Goal: Task Accomplishment & Management: Manage account settings

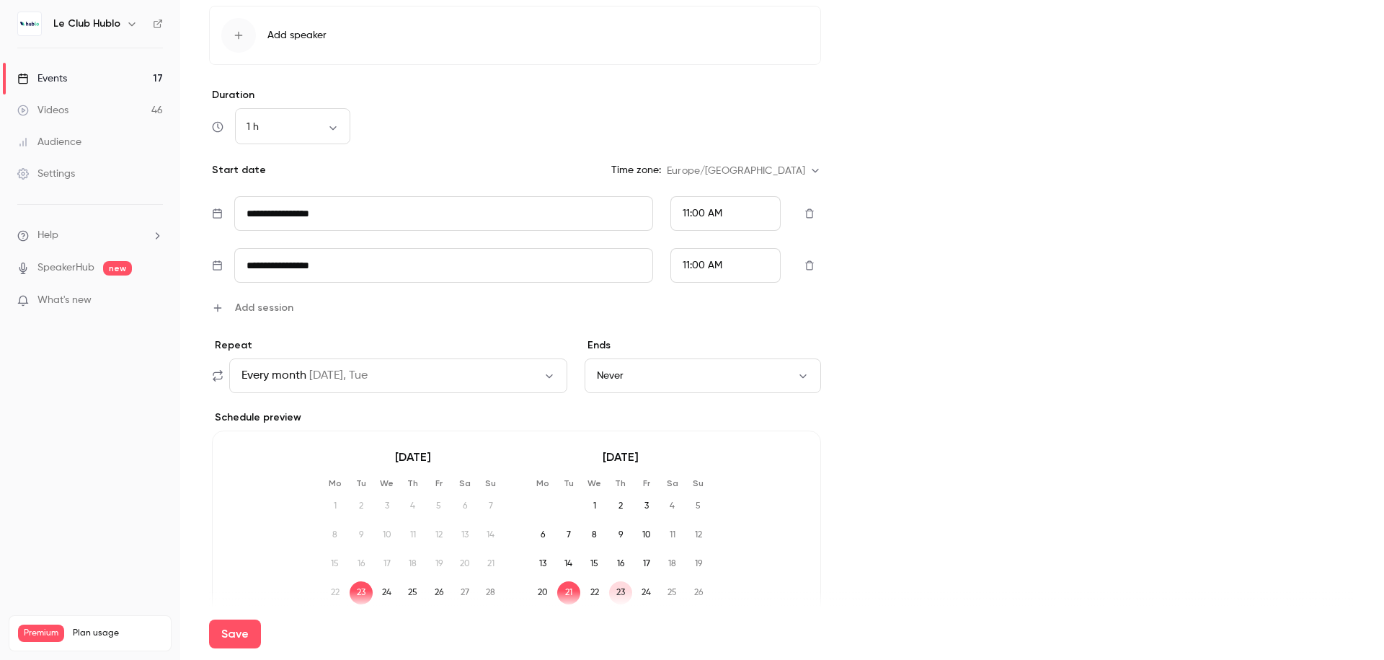
scroll to position [732, 0]
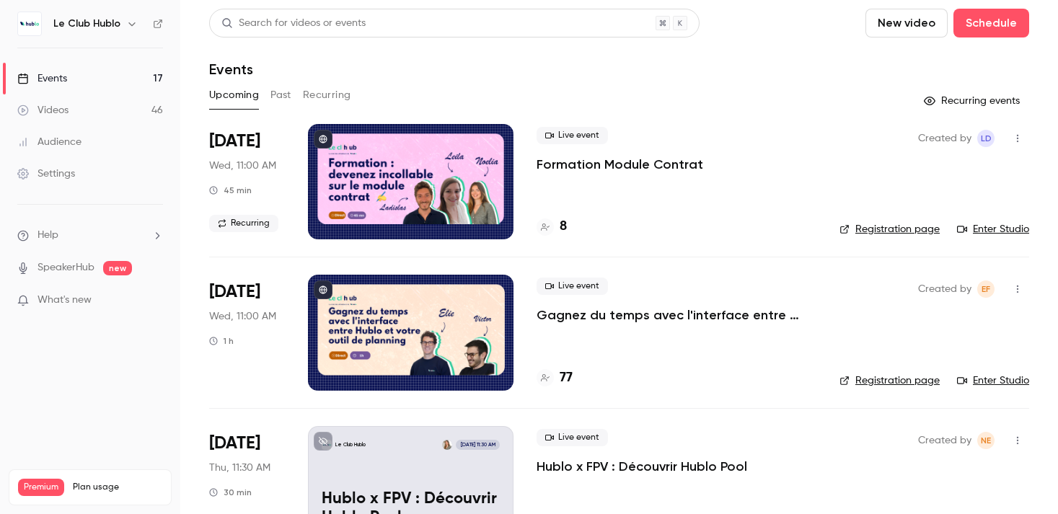
click at [321, 96] on button "Recurring" at bounding box center [327, 95] width 48 height 23
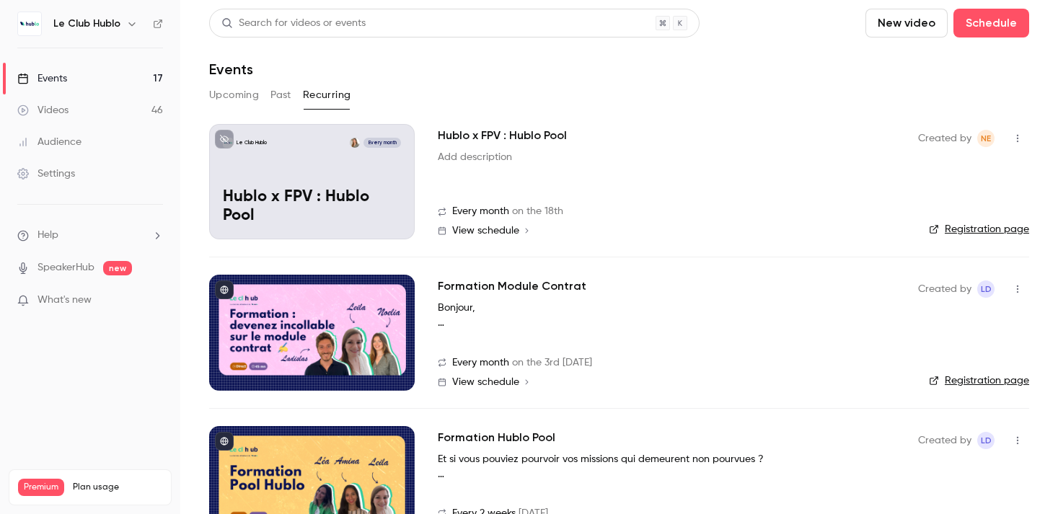
click at [241, 102] on button "Upcoming" at bounding box center [234, 95] width 50 height 23
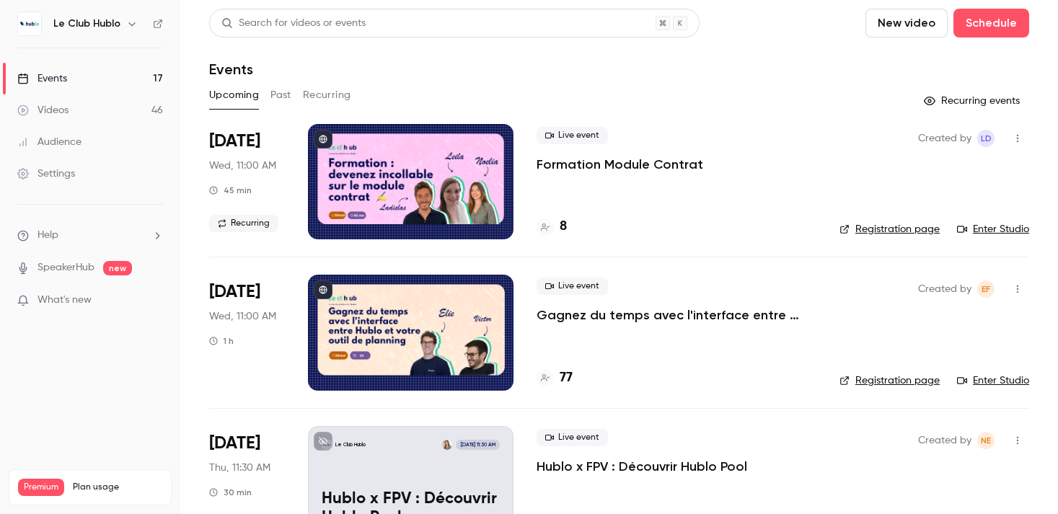
click at [617, 464] on p "Hublo x FPV : Découvrir Hublo Pool" at bounding box center [641, 466] width 210 height 17
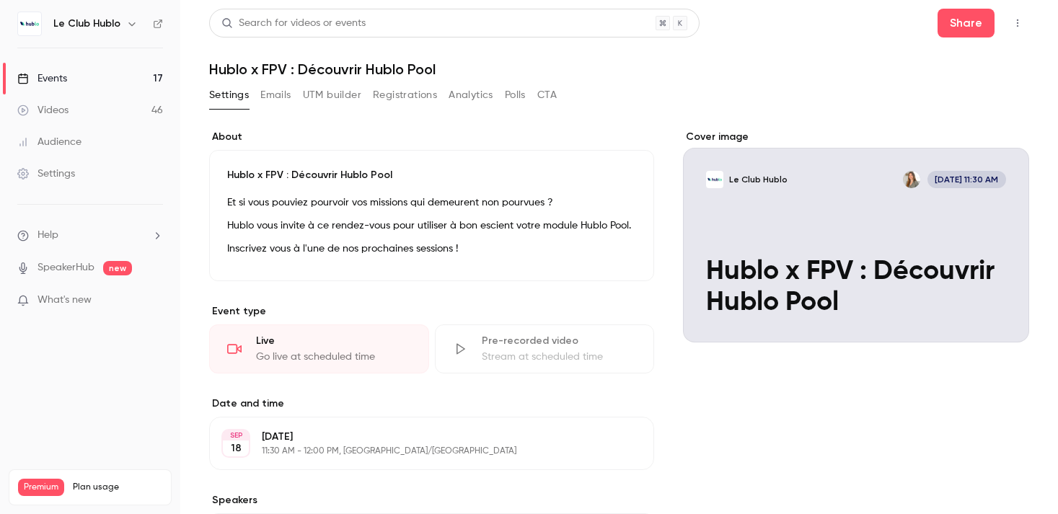
click at [110, 71] on link "Events 17" at bounding box center [90, 79] width 180 height 32
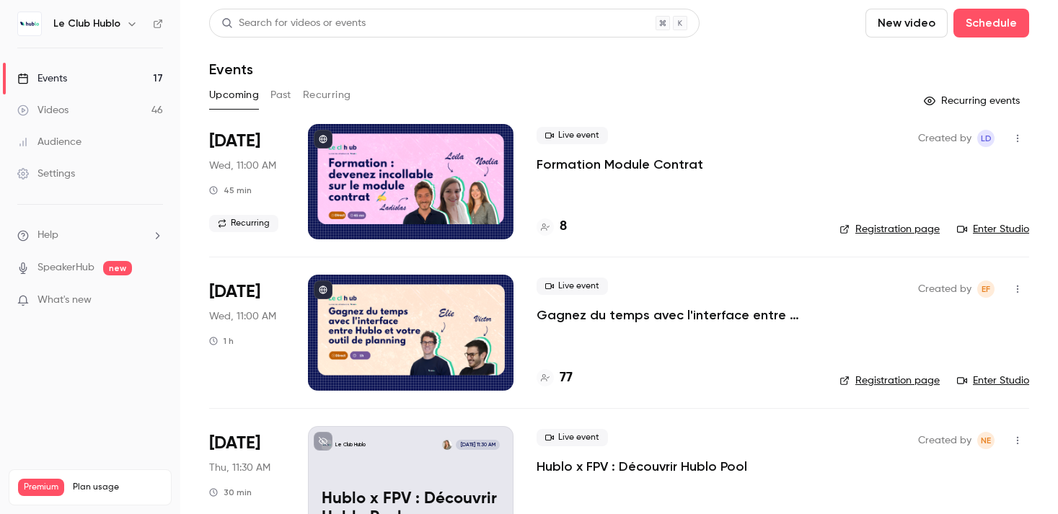
click at [328, 93] on button "Recurring" at bounding box center [327, 95] width 48 height 23
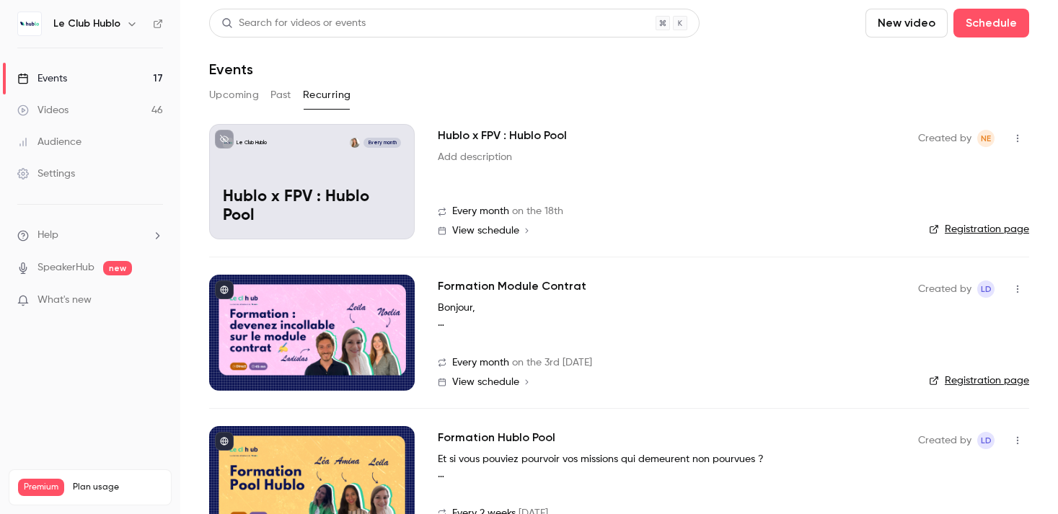
click at [1019, 133] on icon "button" at bounding box center [1017, 138] width 12 height 10
click at [807, 175] on div at bounding box center [529, 257] width 1058 height 514
click at [519, 231] on div "View schedule" at bounding box center [491, 231] width 79 height 10
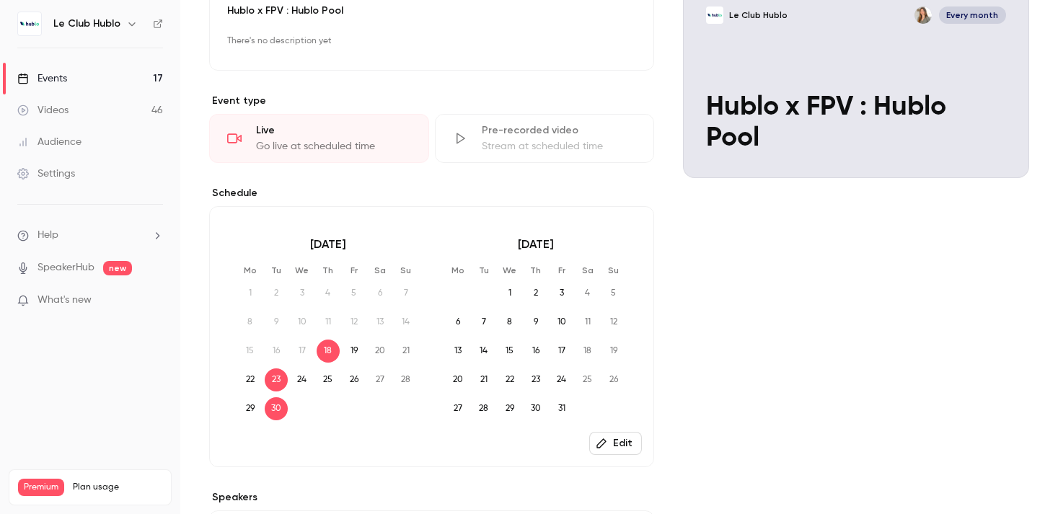
scroll to position [220, 0]
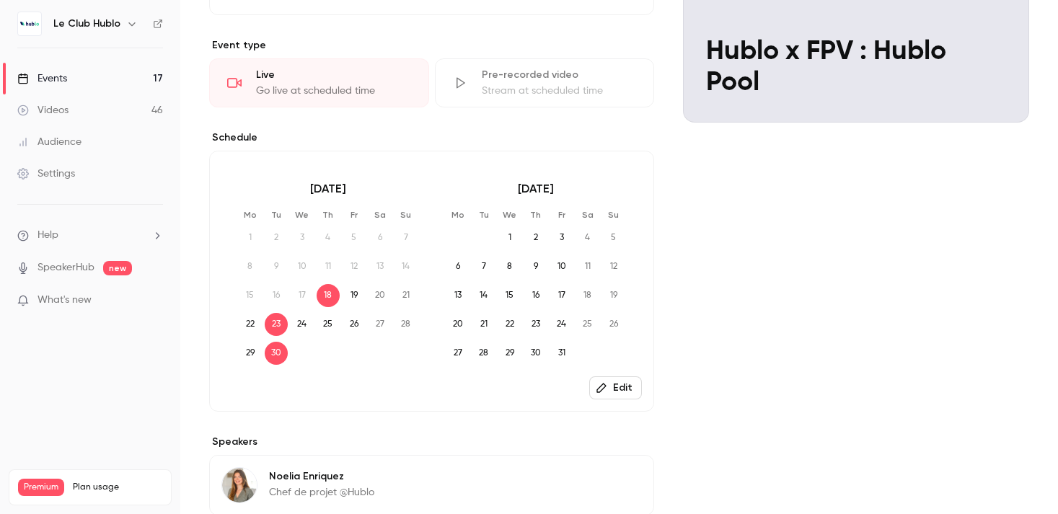
click at [619, 389] on button "Edit" at bounding box center [615, 387] width 53 height 23
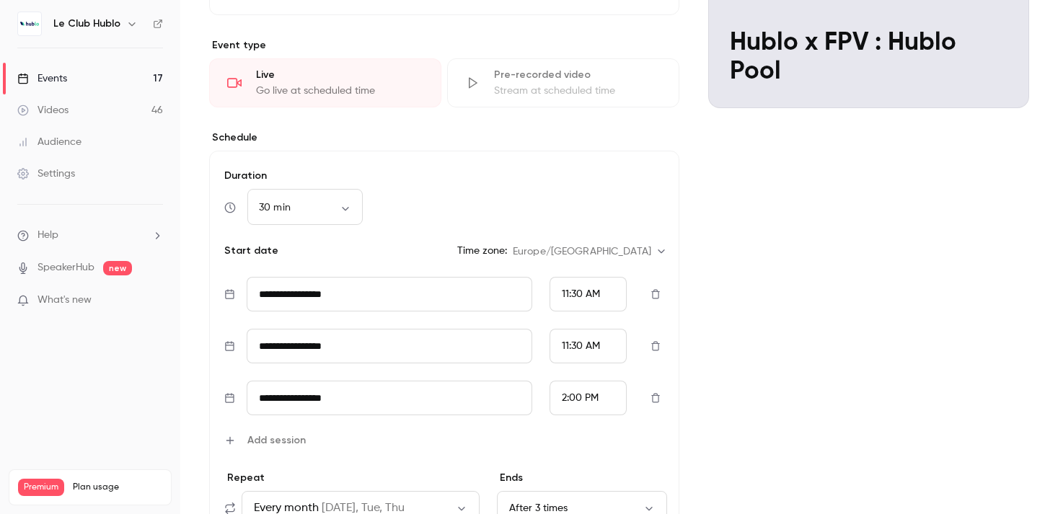
click at [580, 346] on span "11:30 AM" at bounding box center [581, 346] width 38 height 10
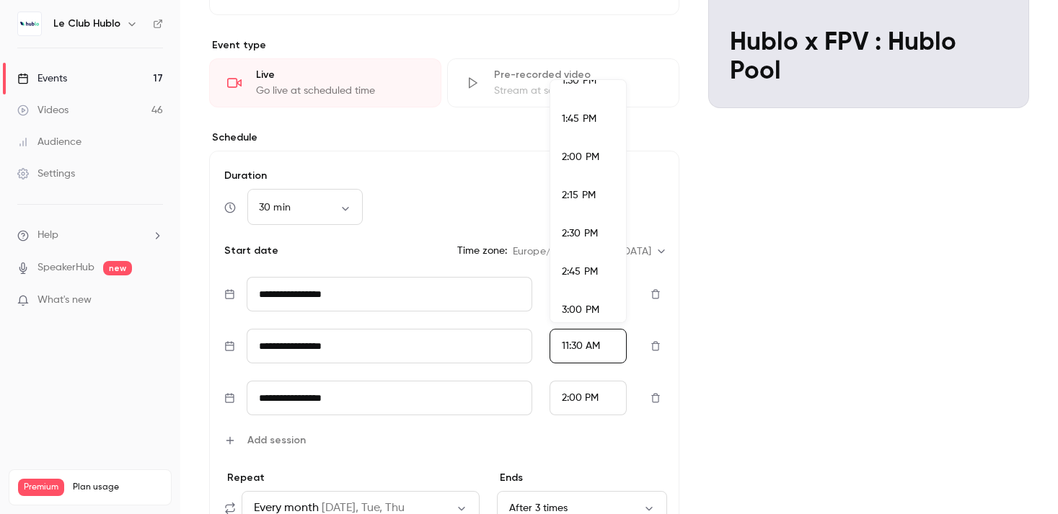
scroll to position [2082, 0]
click at [579, 167] on li "2:00 PM" at bounding box center [588, 157] width 76 height 38
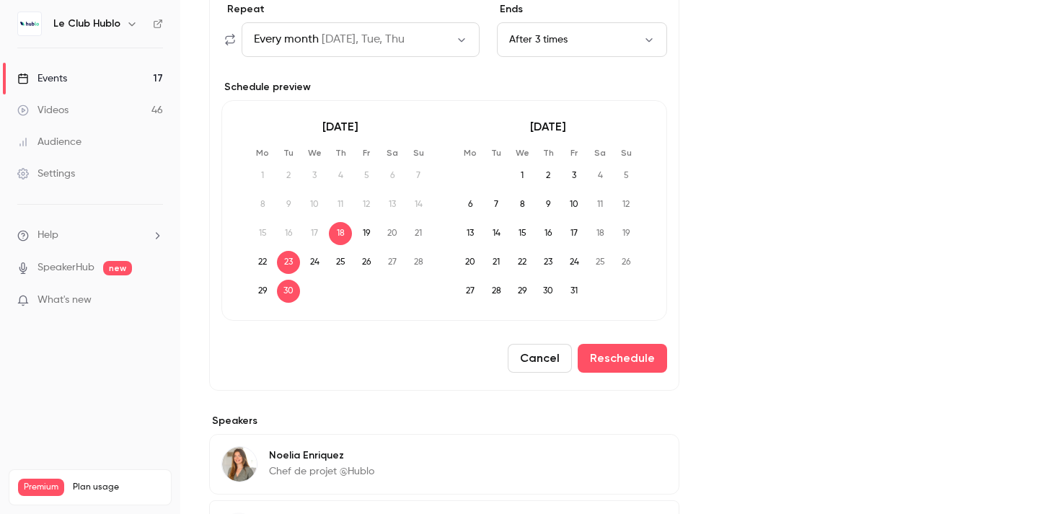
scroll to position [823, 0]
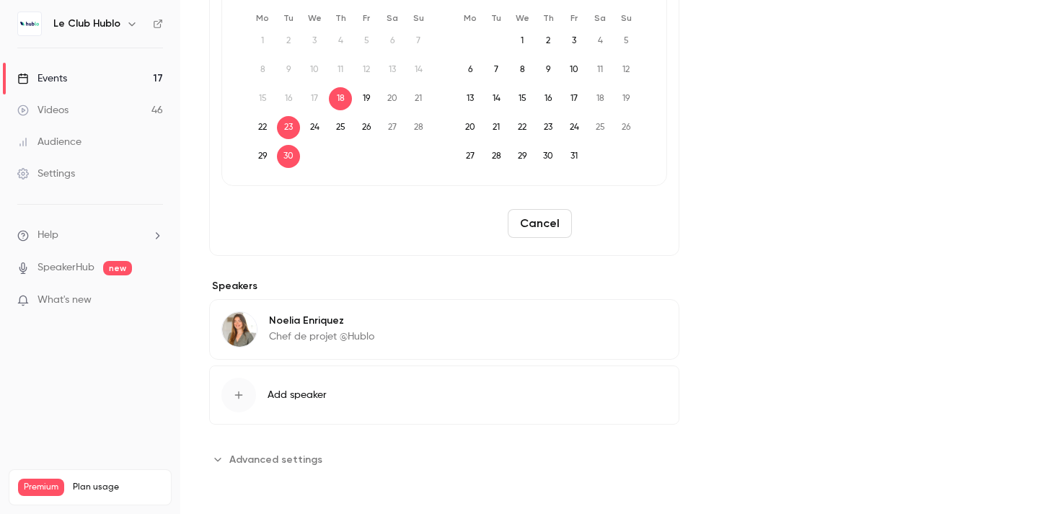
click at [629, 223] on button "Reschedule" at bounding box center [621, 223] width 89 height 29
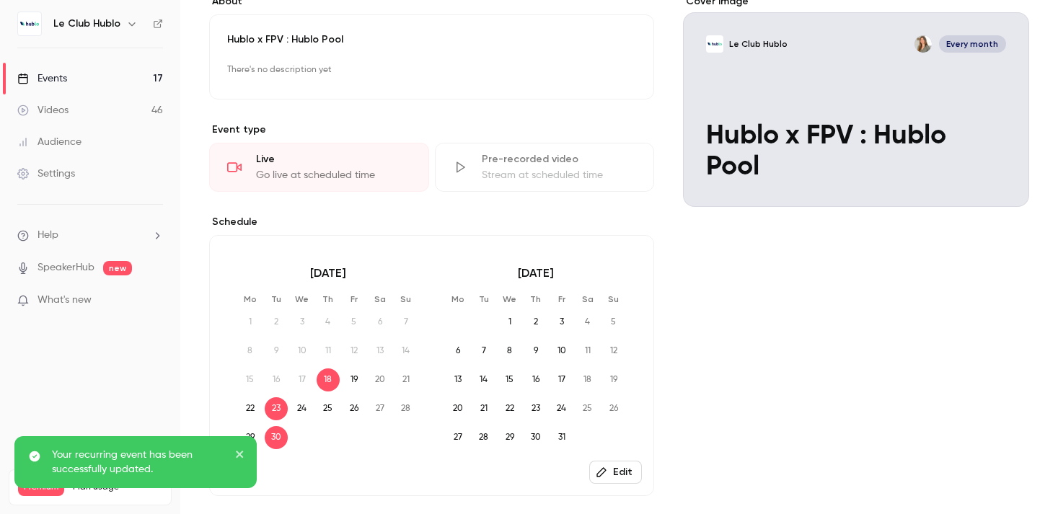
scroll to position [0, 0]
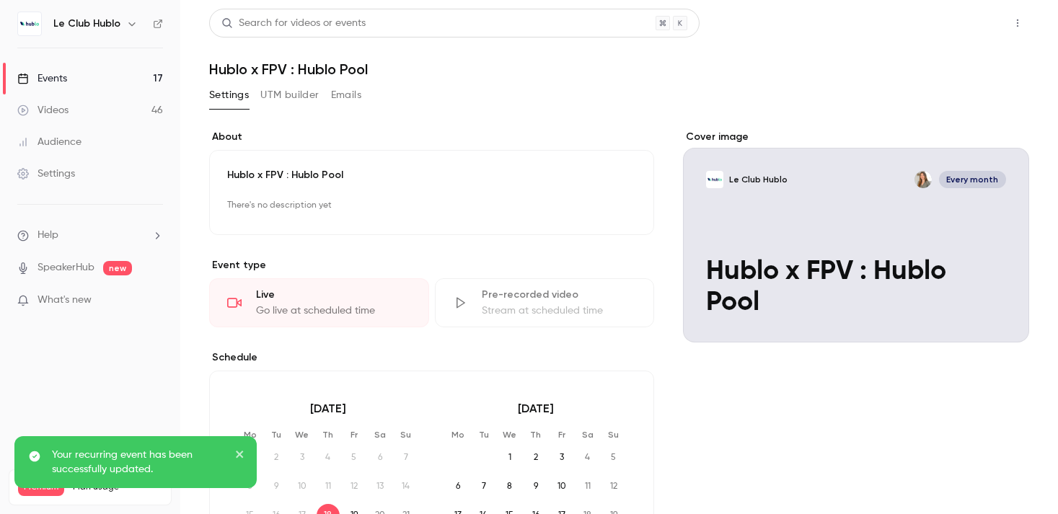
click at [969, 25] on button "Share" at bounding box center [965, 23] width 57 height 29
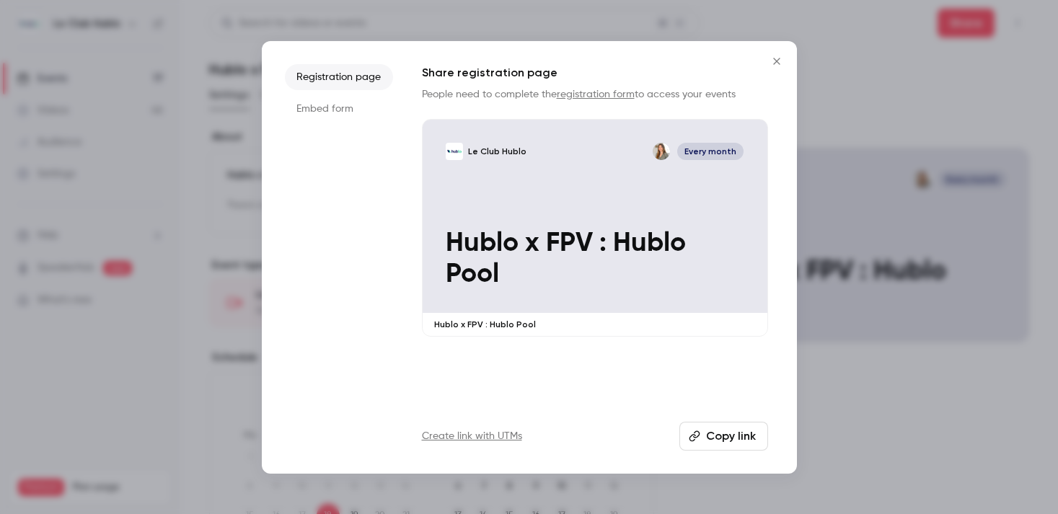
click at [720, 443] on button "Copy link" at bounding box center [723, 436] width 89 height 29
click at [770, 65] on icon "Close" at bounding box center [776, 62] width 17 height 12
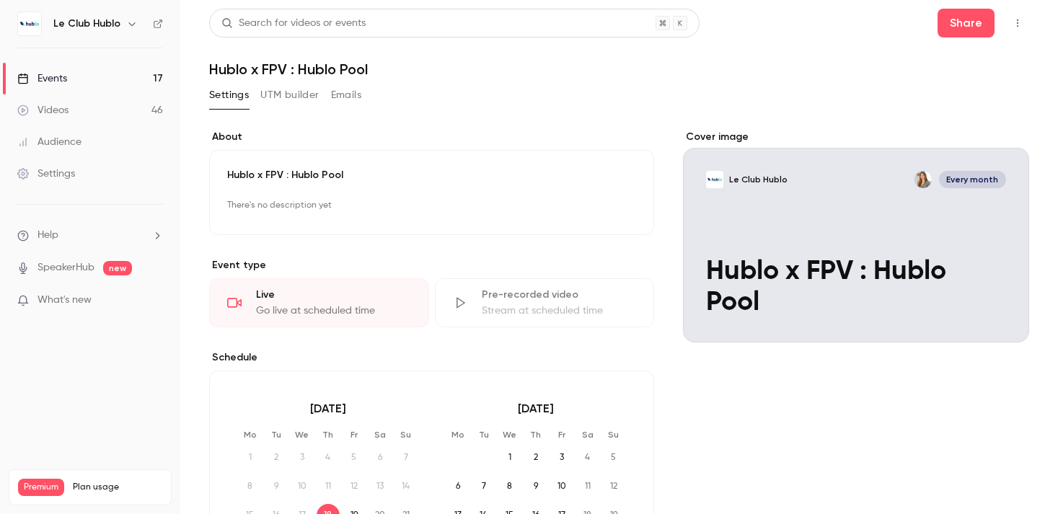
click at [122, 81] on link "Events 17" at bounding box center [90, 79] width 180 height 32
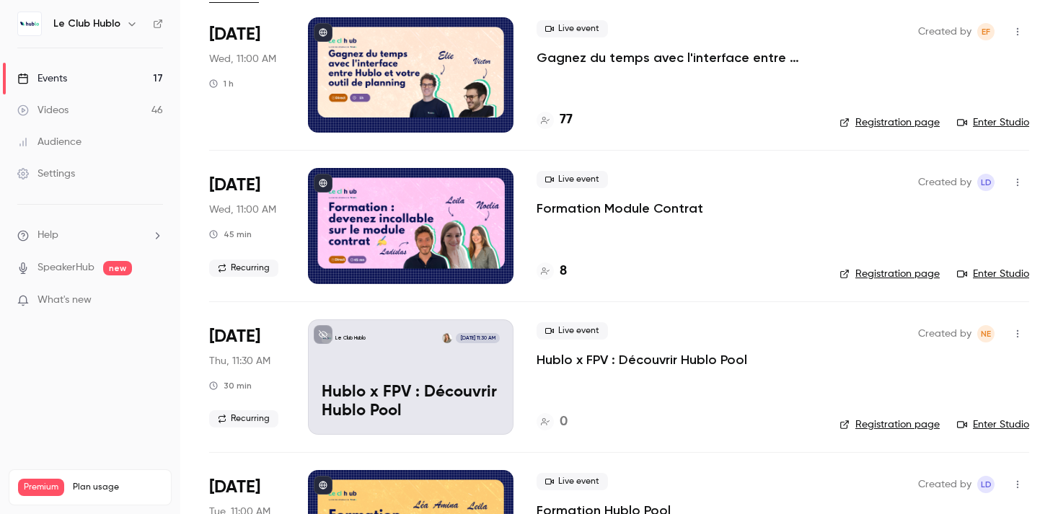
scroll to position [169, 0]
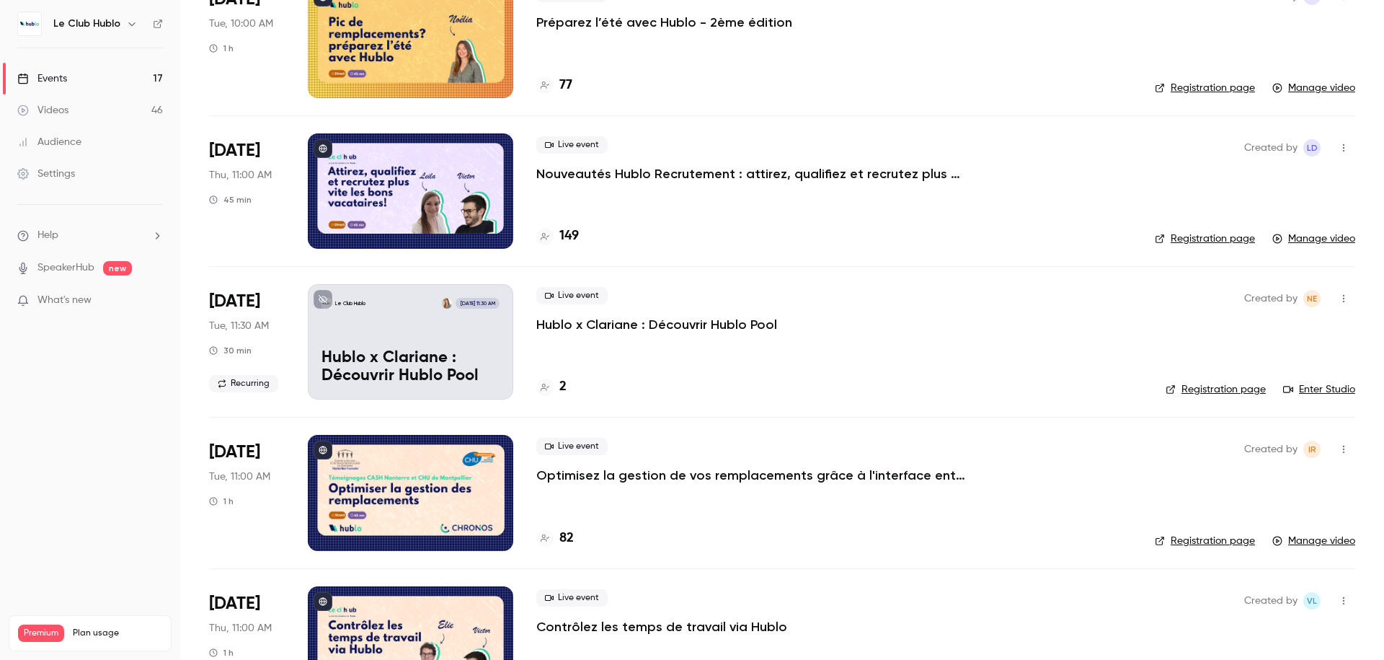
scroll to position [1597, 0]
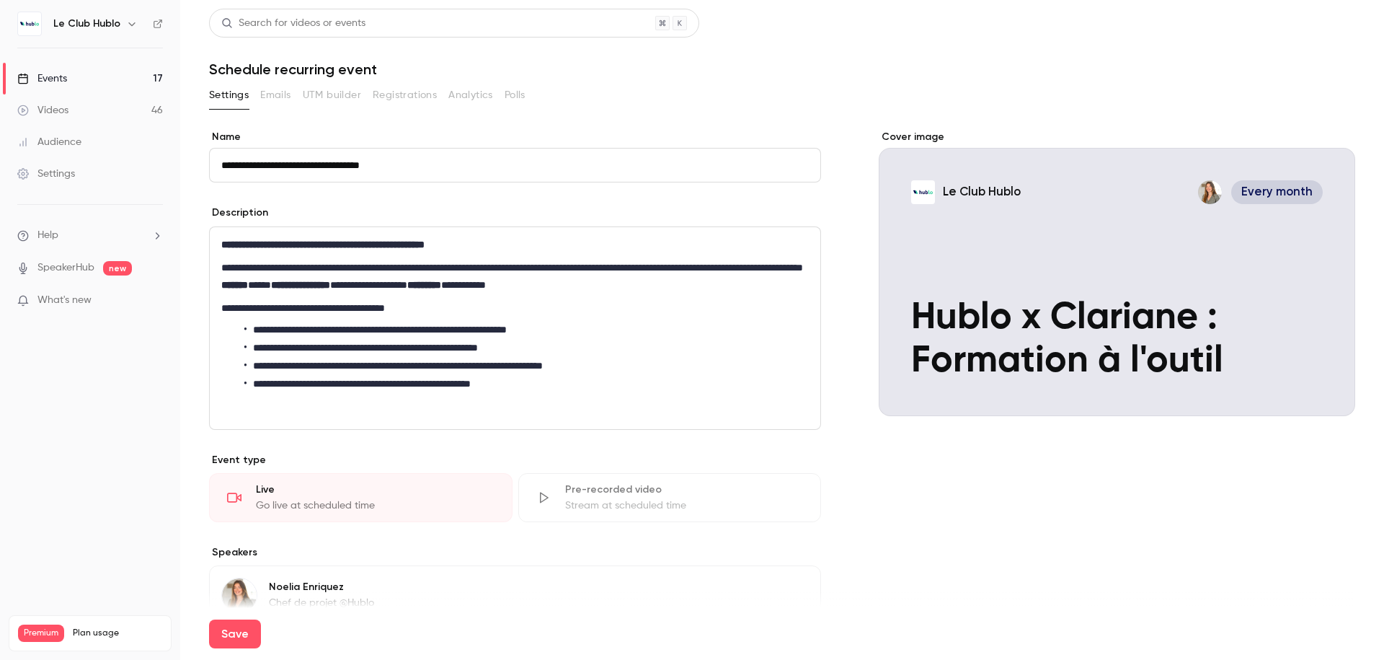
scroll to position [732, 0]
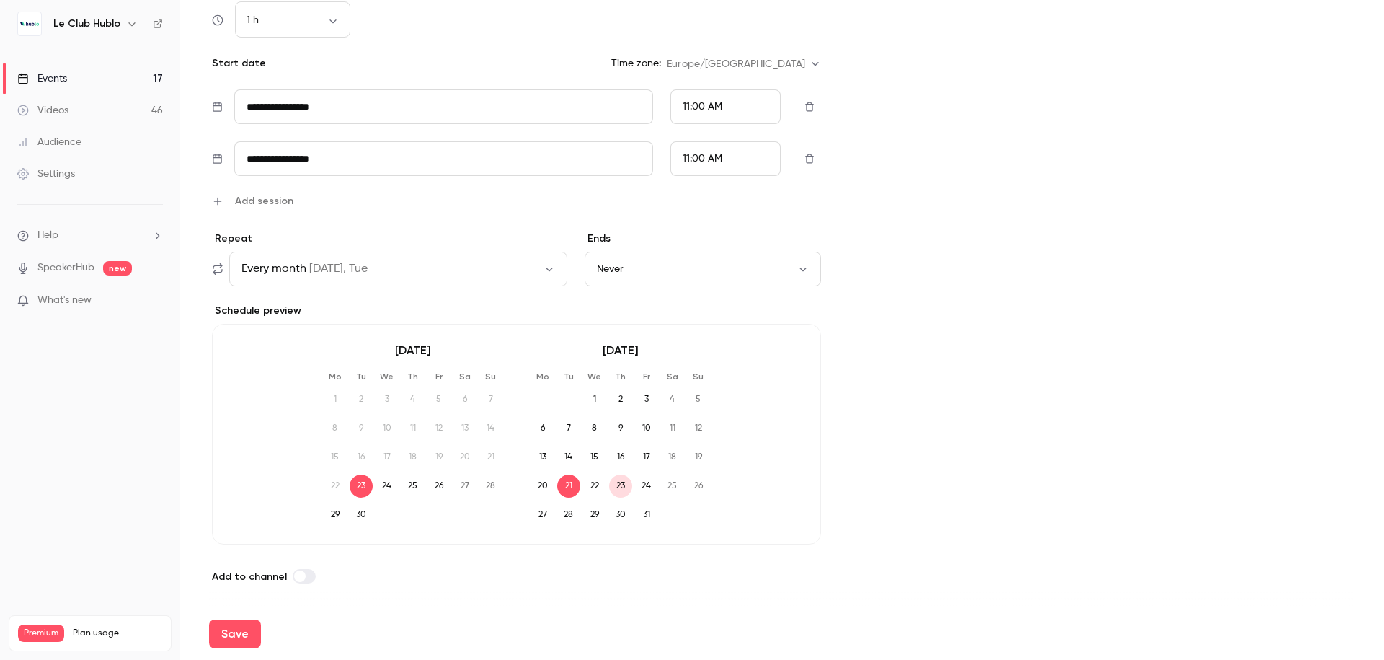
click at [277, 193] on span "Add session" at bounding box center [264, 200] width 58 height 15
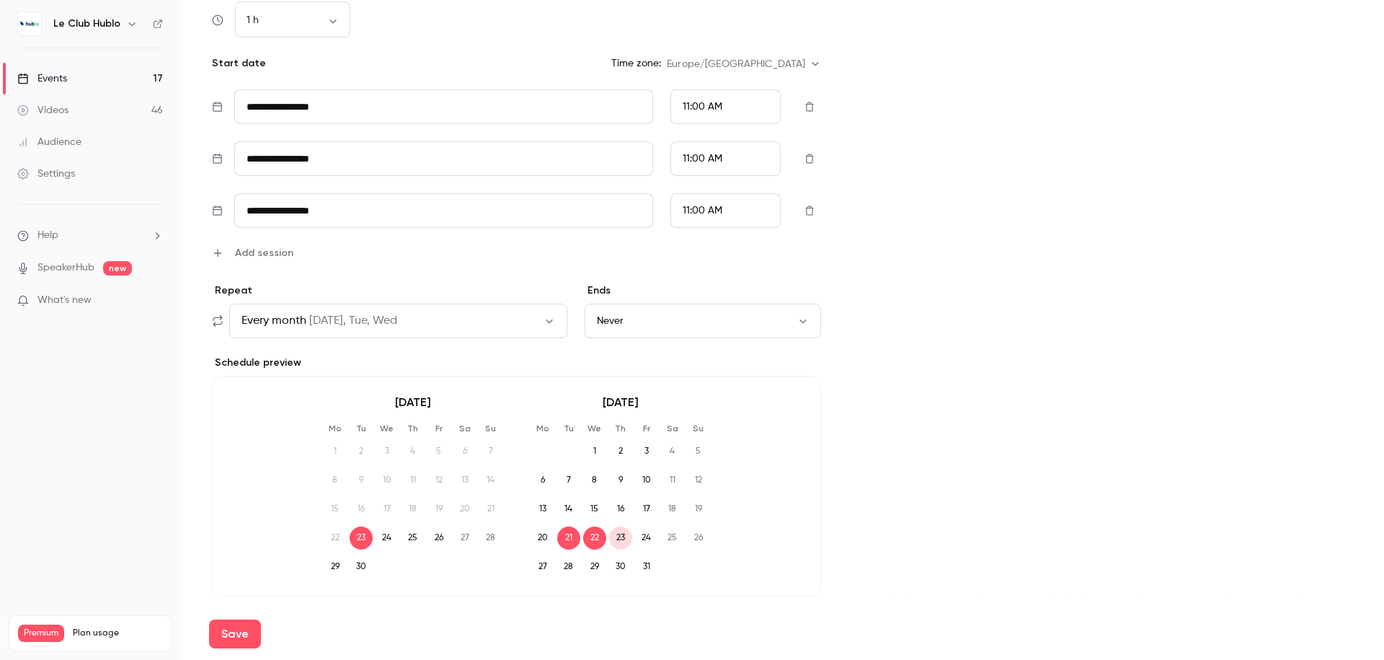
click at [436, 217] on input "**********" at bounding box center [443, 210] width 419 height 35
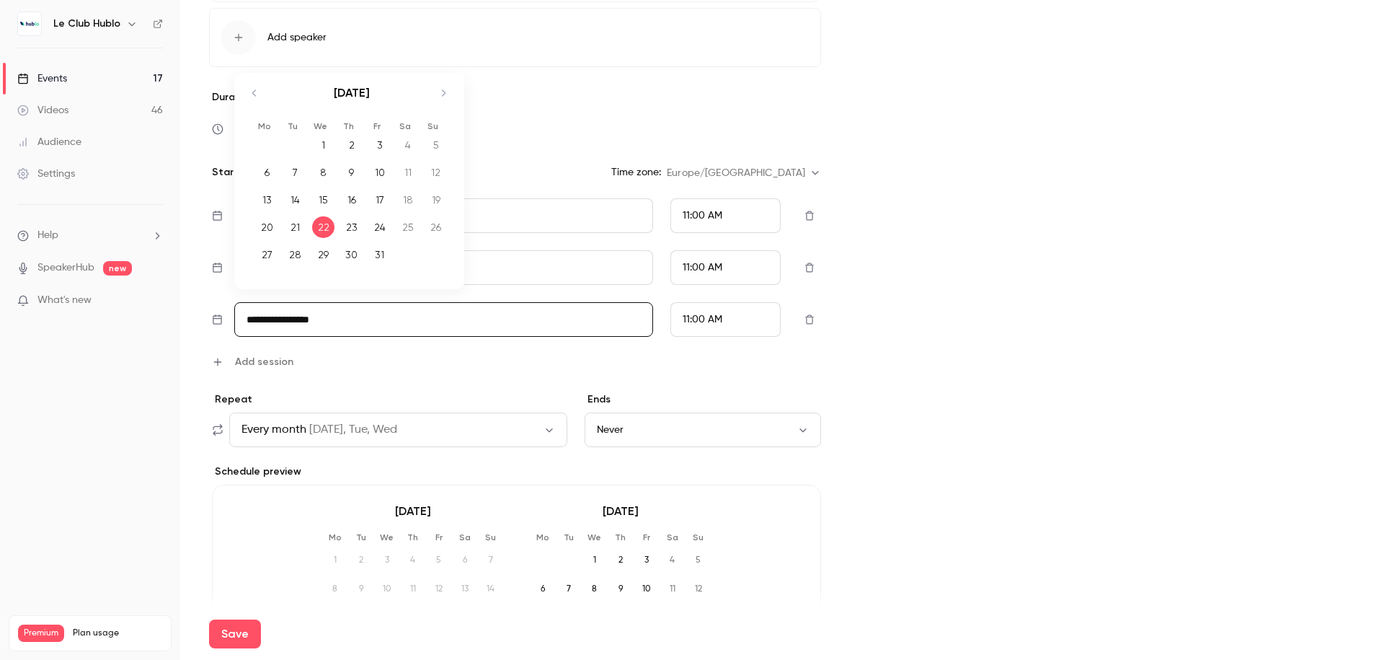
scroll to position [619, 0]
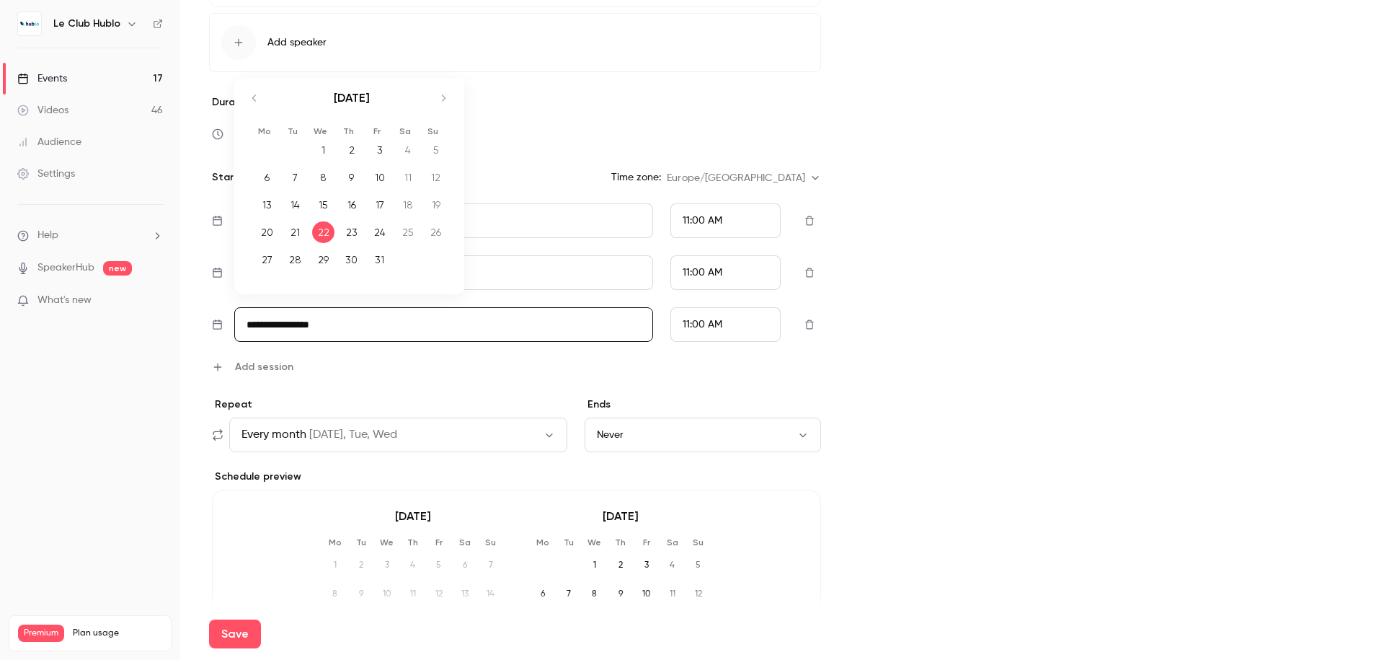
click at [446, 95] on icon "Move forward to switch to the next month." at bounding box center [443, 97] width 17 height 17
click at [299, 234] on div "18" at bounding box center [295, 232] width 22 height 22
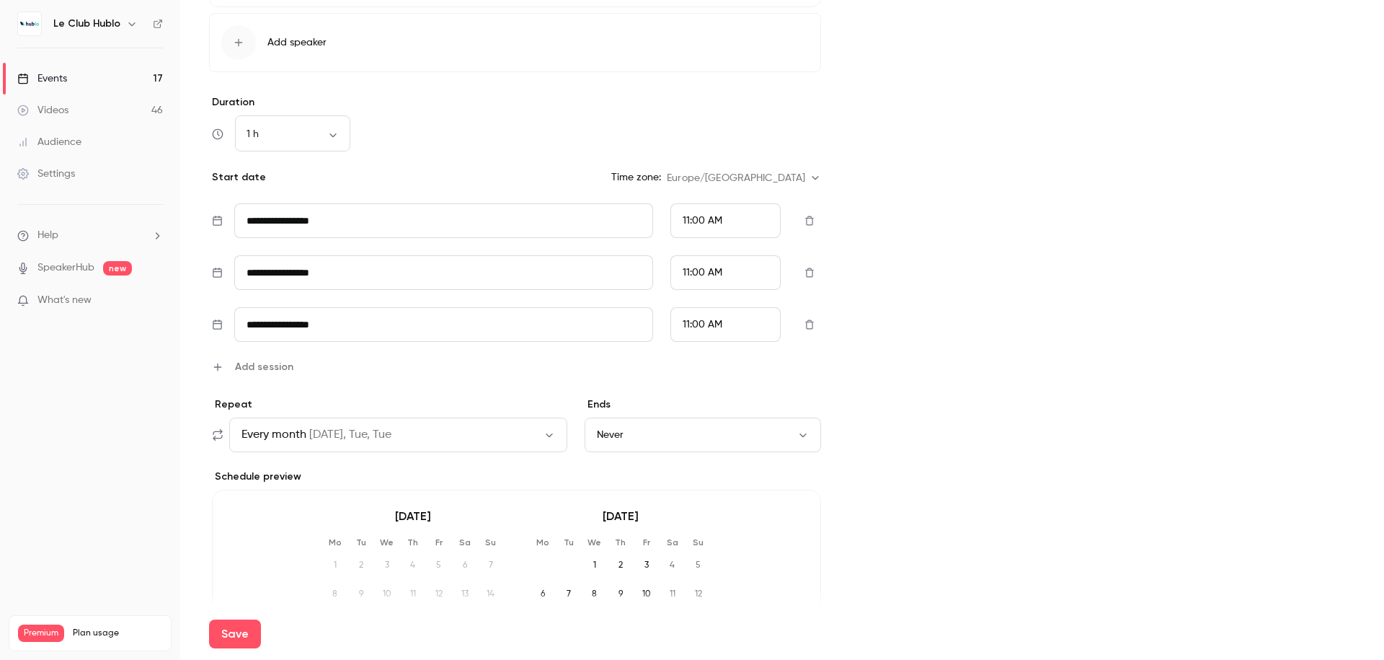
click at [288, 371] on span "Add session" at bounding box center [264, 366] width 58 height 15
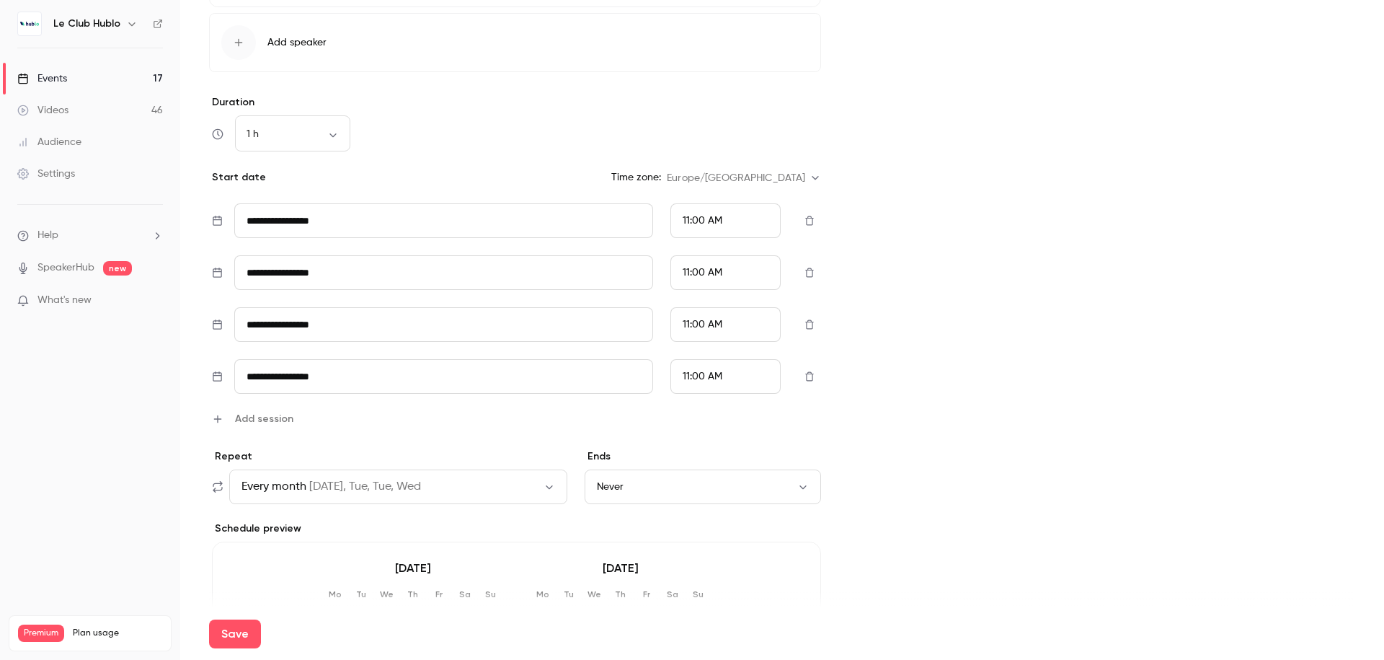
click at [363, 373] on input "**********" at bounding box center [443, 376] width 419 height 35
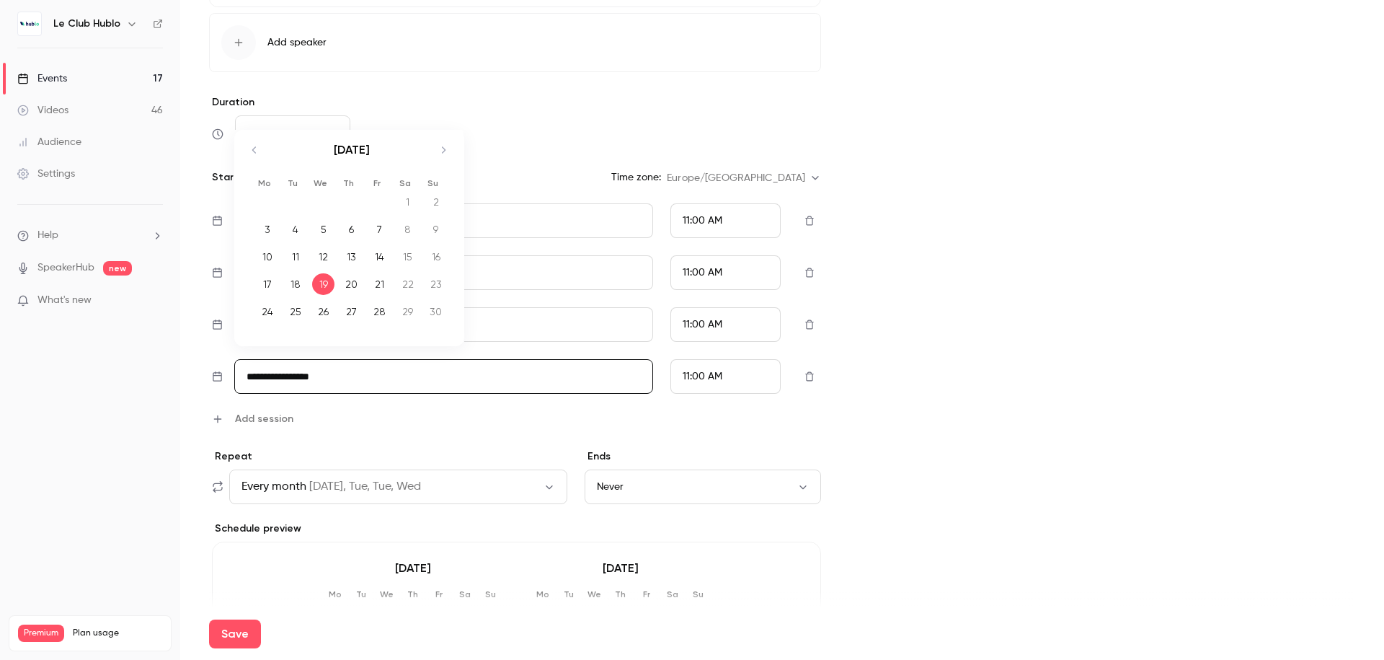
click at [438, 150] on icon "Move forward to switch to the next month." at bounding box center [443, 149] width 17 height 17
click at [345, 232] on div "11" at bounding box center [351, 229] width 22 height 22
type input "**********"
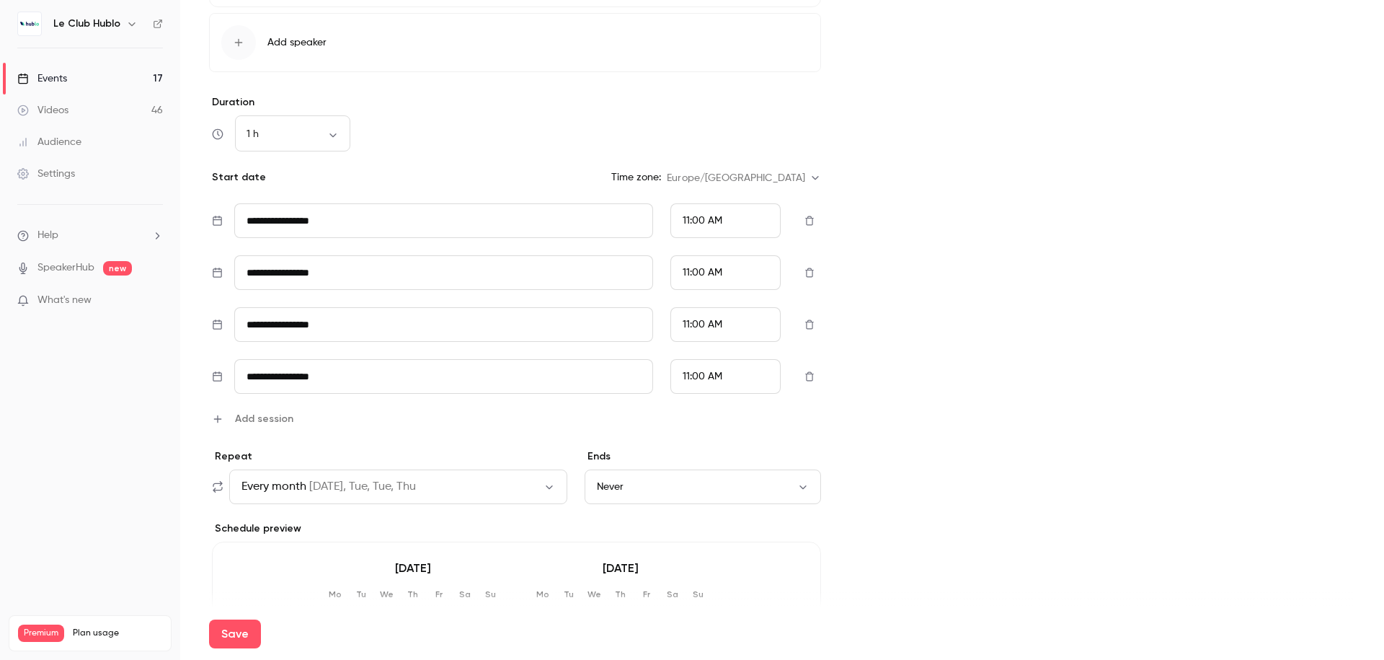
click at [736, 369] on div "11:00 AM" at bounding box center [725, 376] width 110 height 35
click at [743, 288] on div "2:00 PM" at bounding box center [726, 294] width 86 height 15
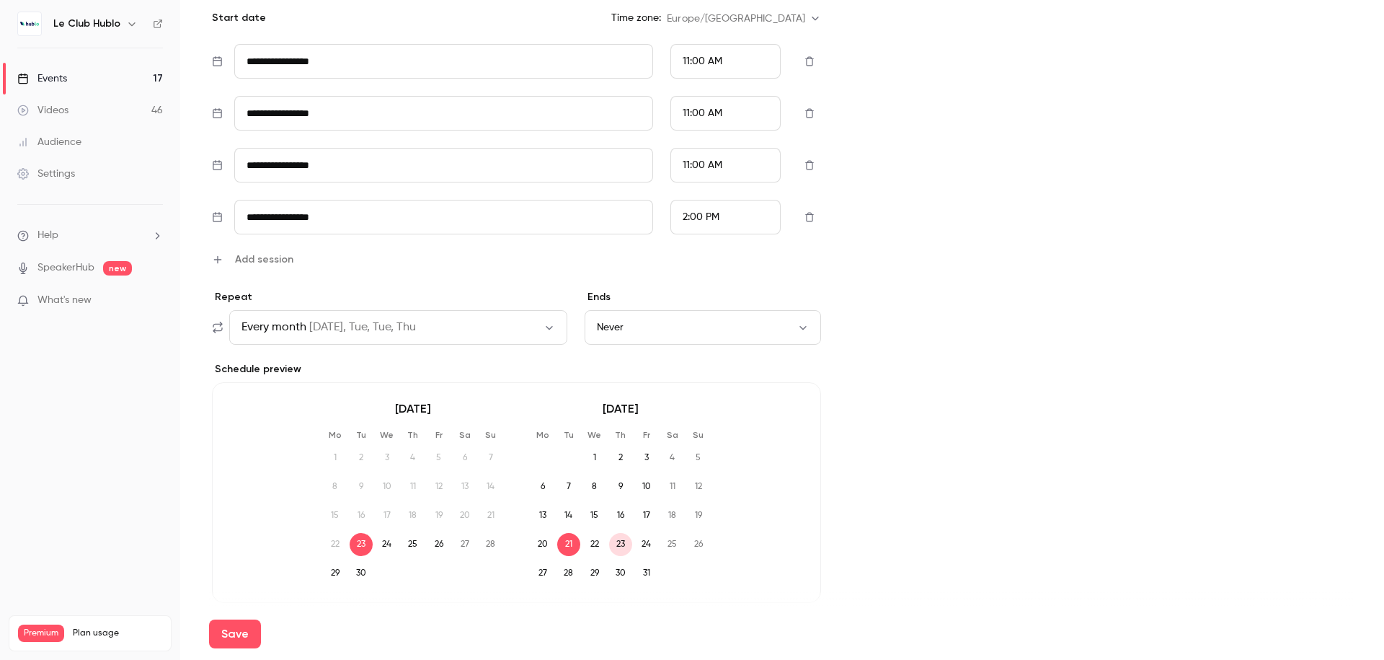
scroll to position [784, 0]
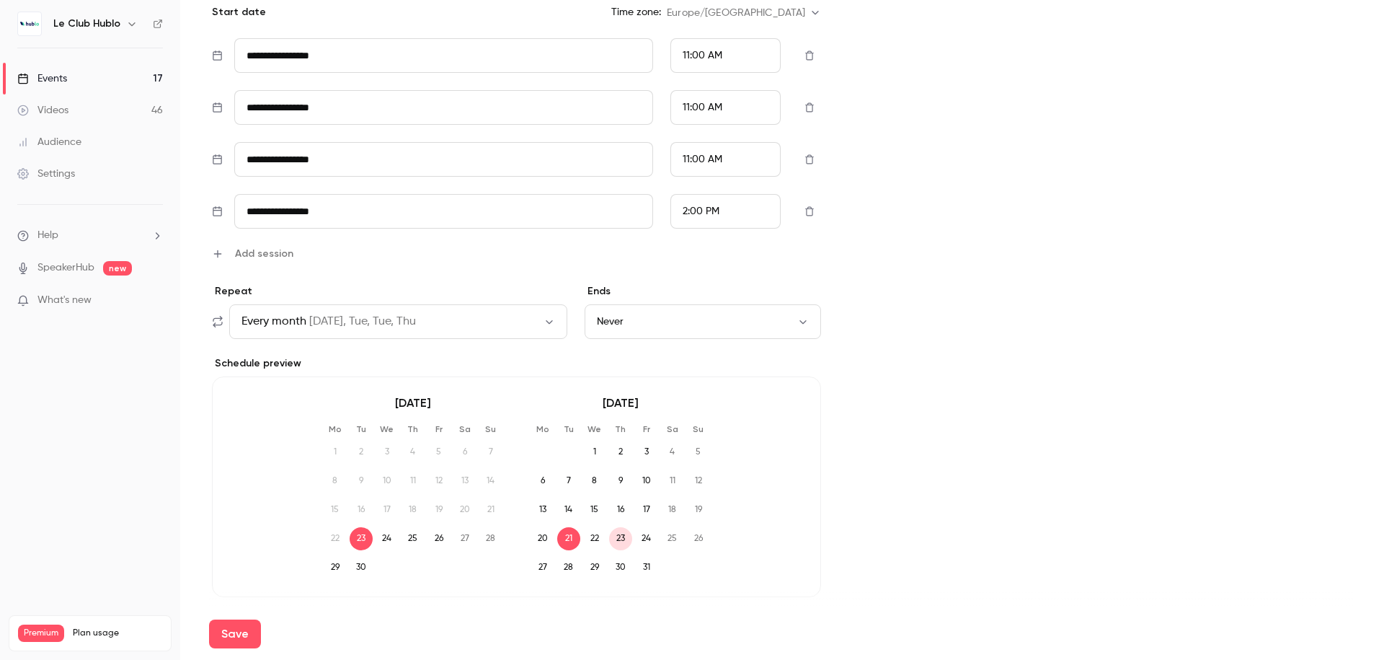
click at [658, 315] on button "Never" at bounding box center [703, 321] width 237 height 35
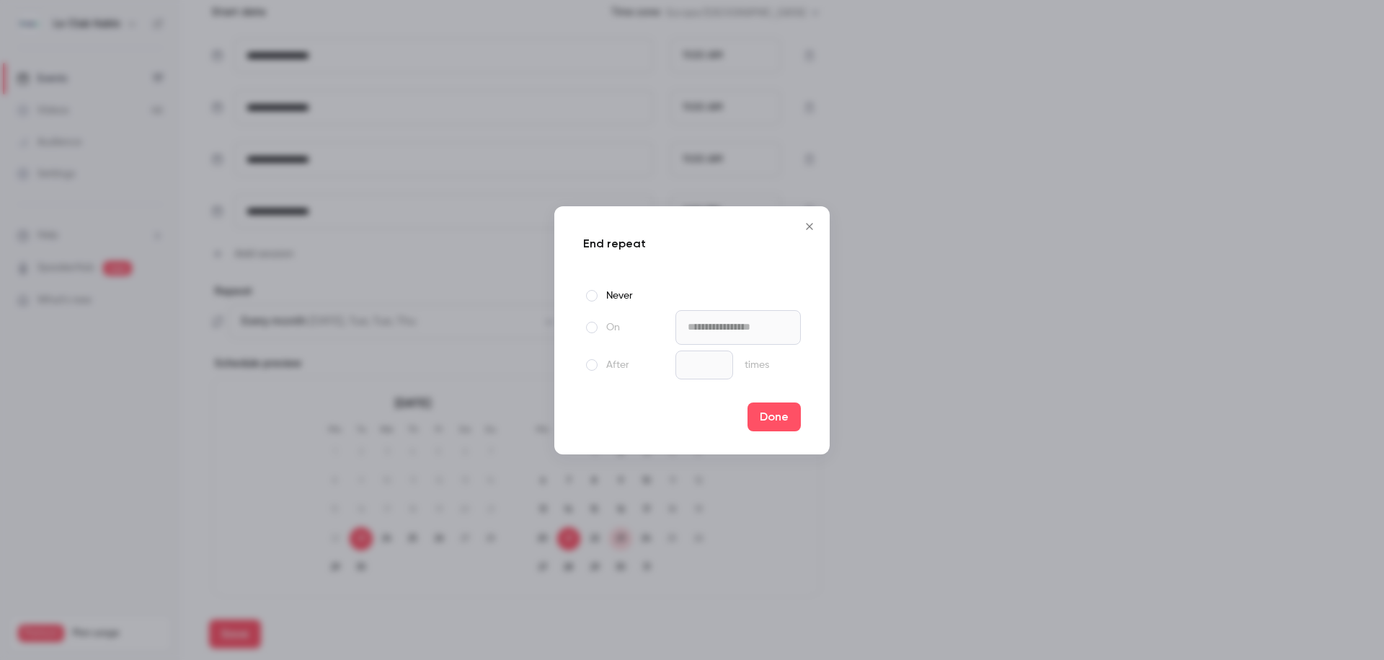
click at [598, 365] on label "After" at bounding box center [626, 364] width 87 height 17
click at [764, 415] on button "Done" at bounding box center [774, 416] width 53 height 29
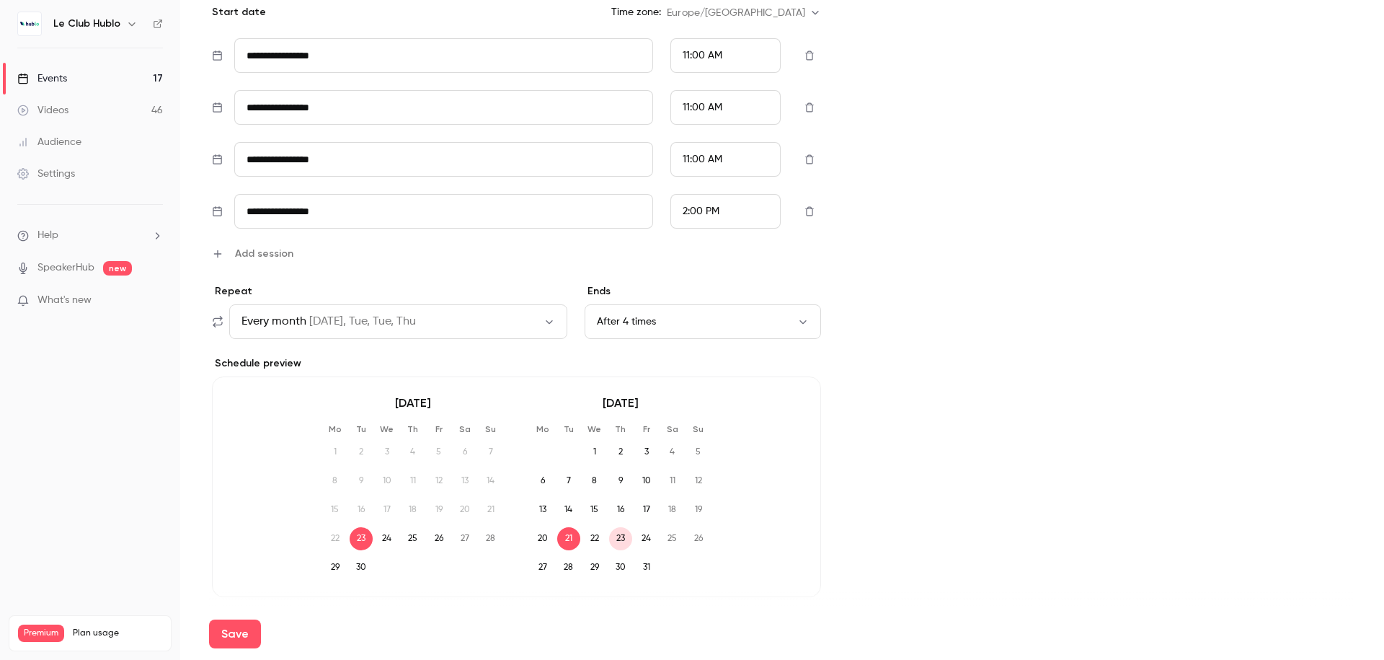
scroll to position [836, 0]
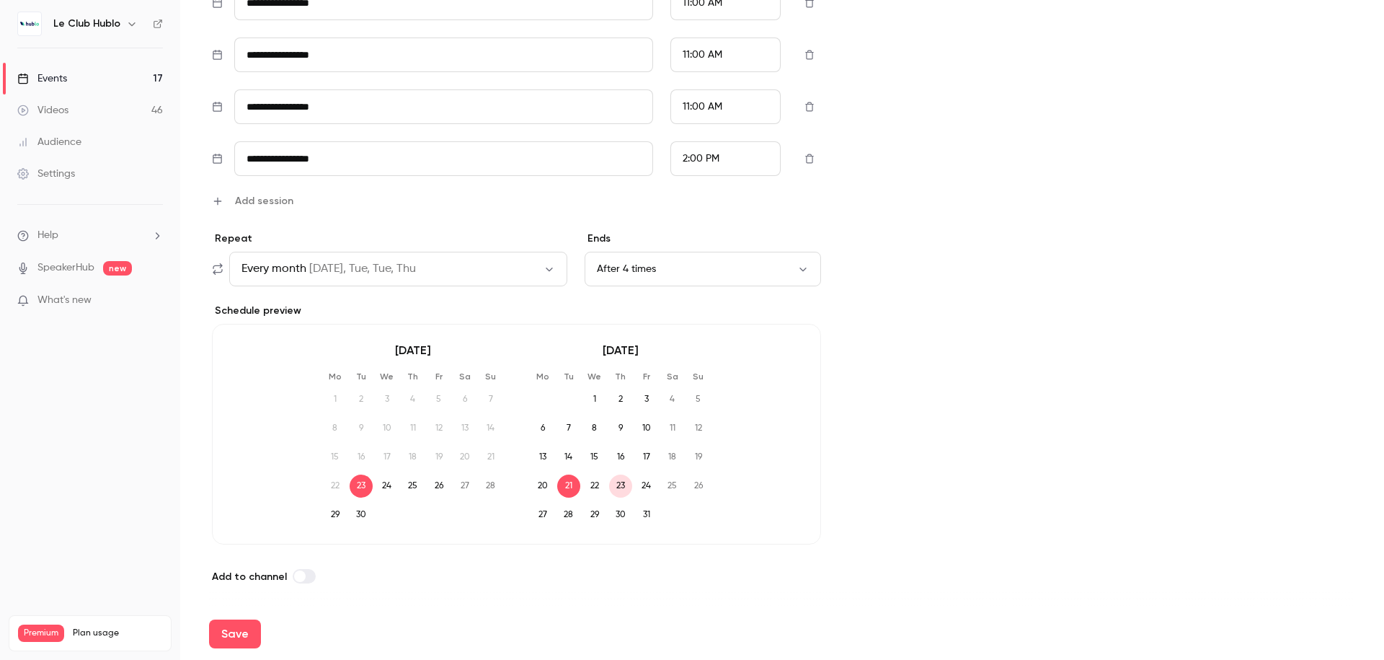
click at [415, 257] on button "Every month on Tue, Tue, Tue, Thu" at bounding box center [398, 269] width 338 height 35
click at [593, 324] on div "Custom" at bounding box center [662, 331] width 165 height 14
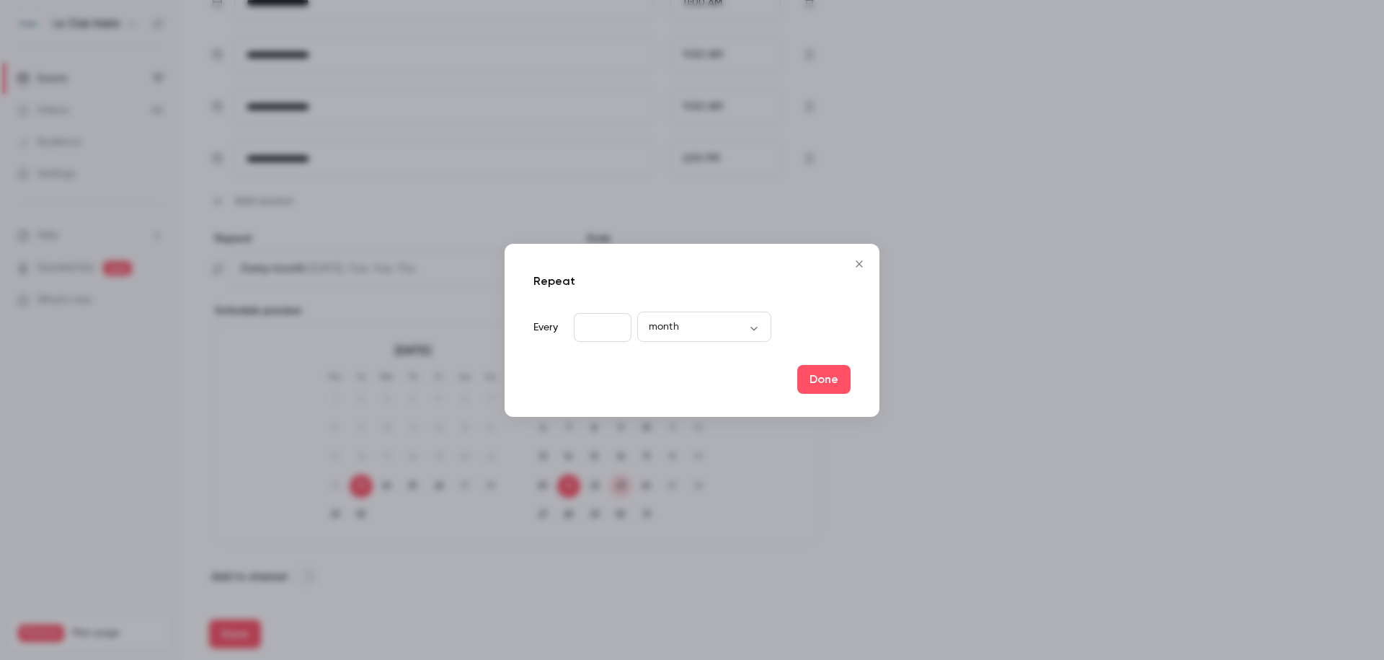
click at [851, 265] on icon "Close" at bounding box center [859, 264] width 17 height 12
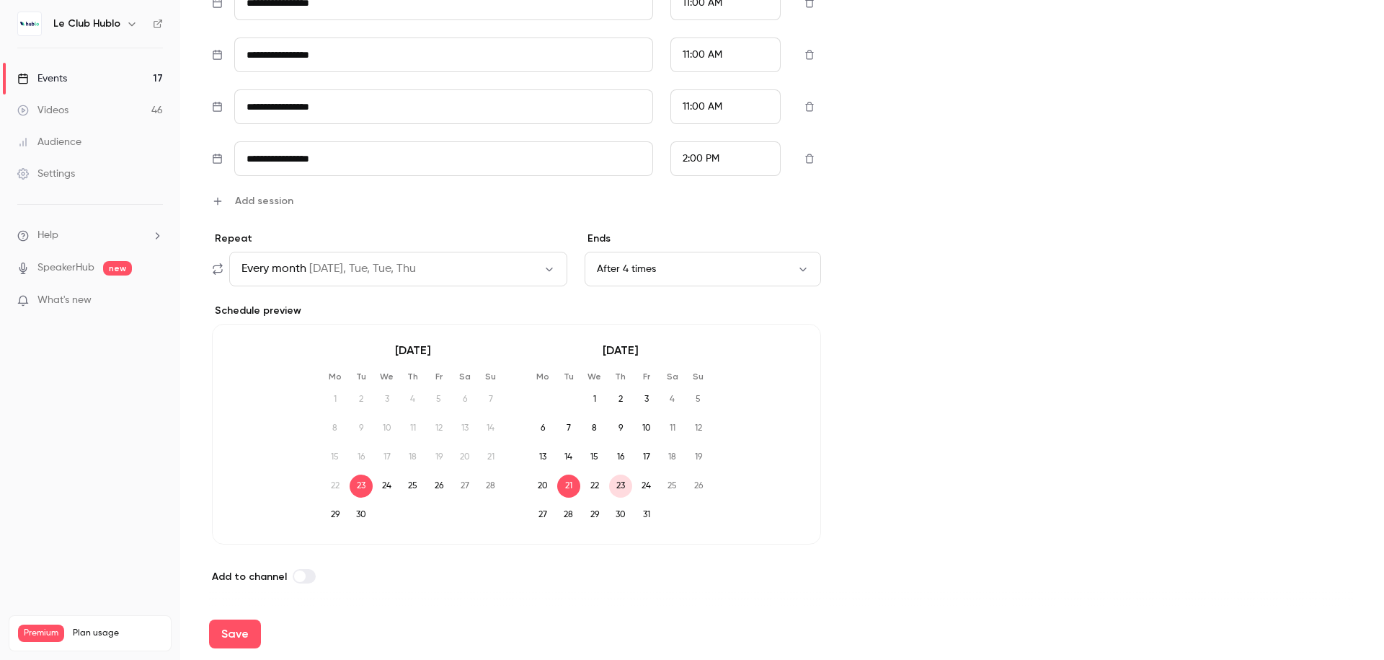
click at [666, 367] on div "October 2025 Mo Tu We Th Fr Sa Su 1 2 3 4 5 6 7 8 9 10 11 12 13 14 15 16 17 18 …" at bounding box center [620, 434] width 179 height 185
click at [622, 487] on span "23" at bounding box center [620, 485] width 23 height 23
click at [563, 484] on span "21" at bounding box center [568, 485] width 23 height 23
click at [247, 621] on button "Save" at bounding box center [235, 633] width 52 height 29
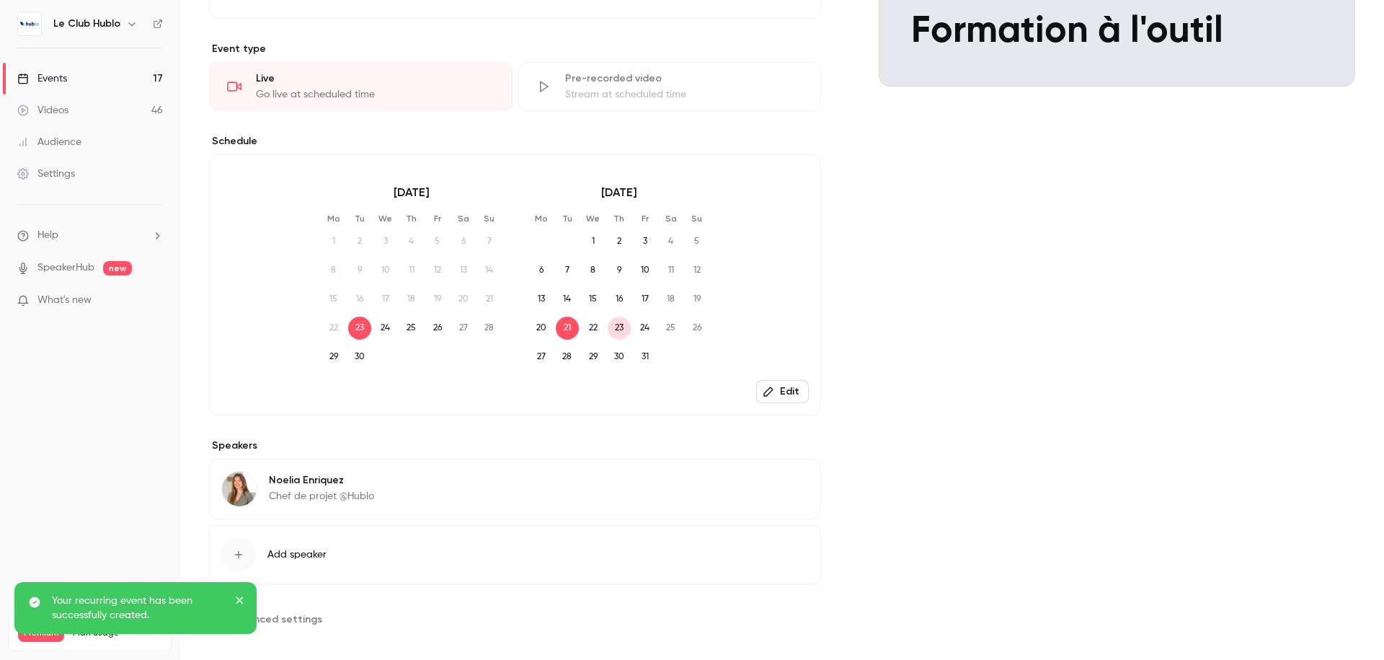
scroll to position [340, 0]
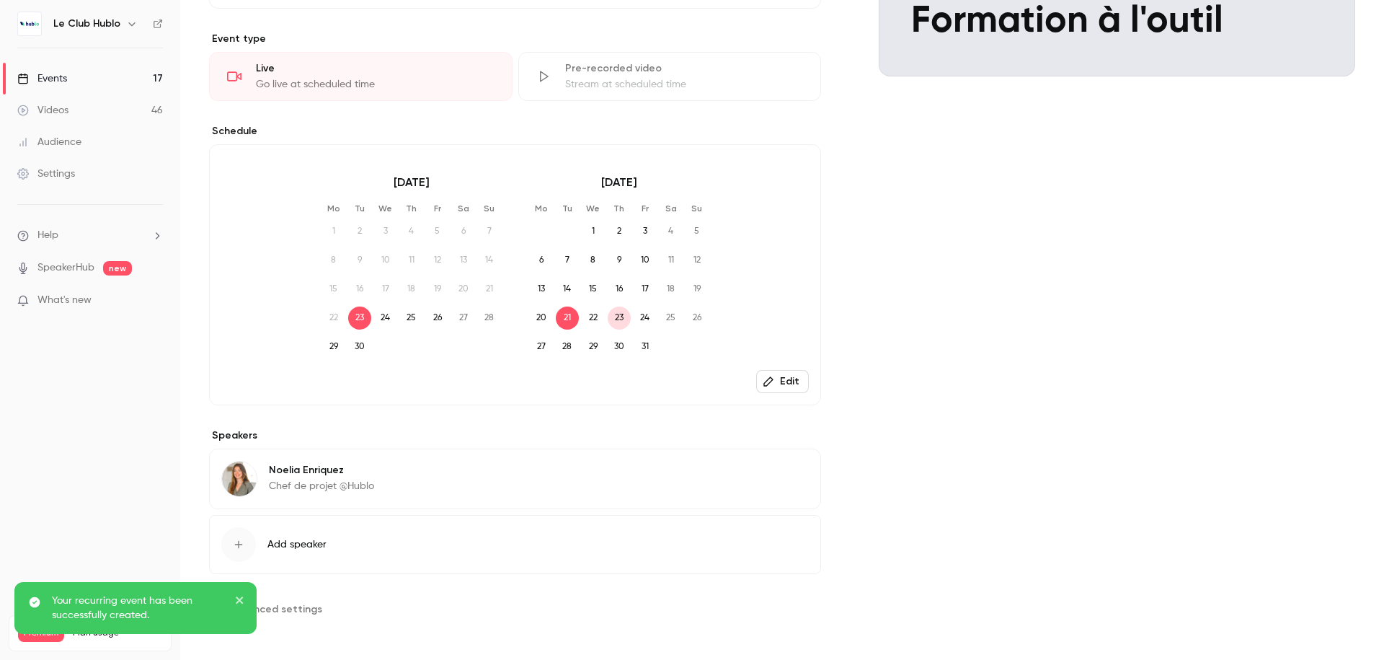
click at [784, 377] on button "Edit" at bounding box center [782, 381] width 53 height 23
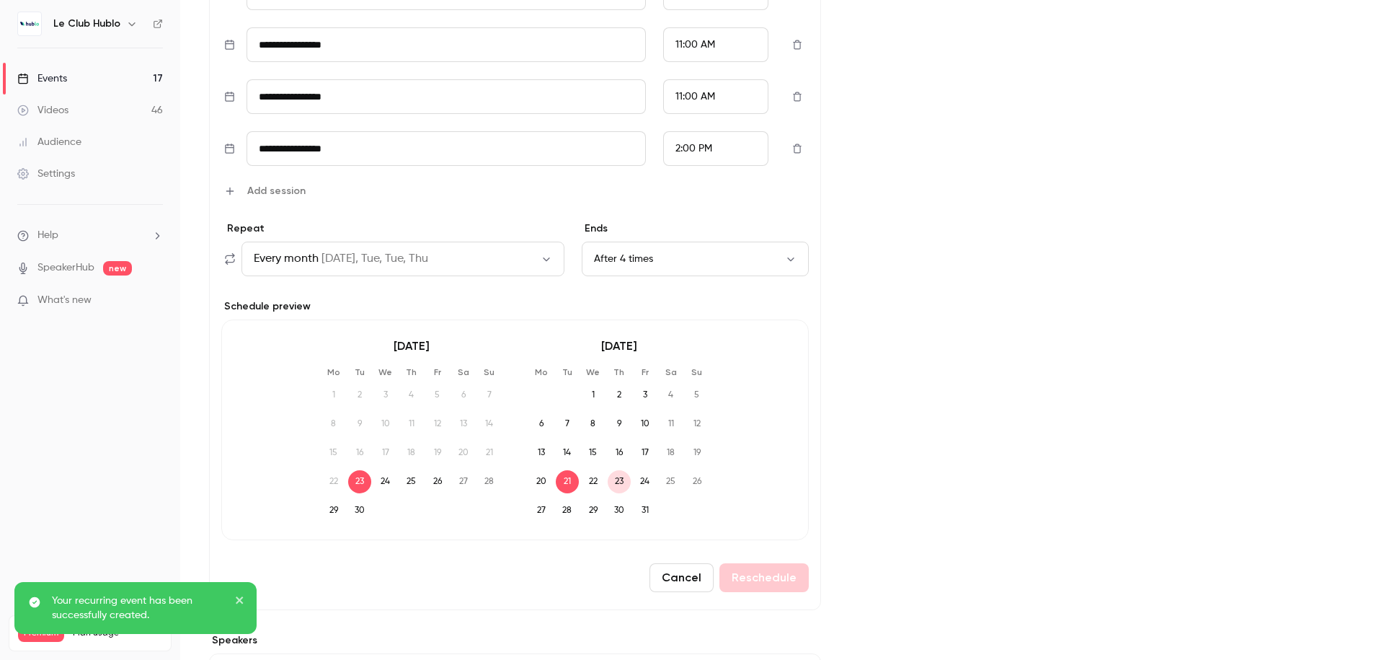
scroll to position [647, 0]
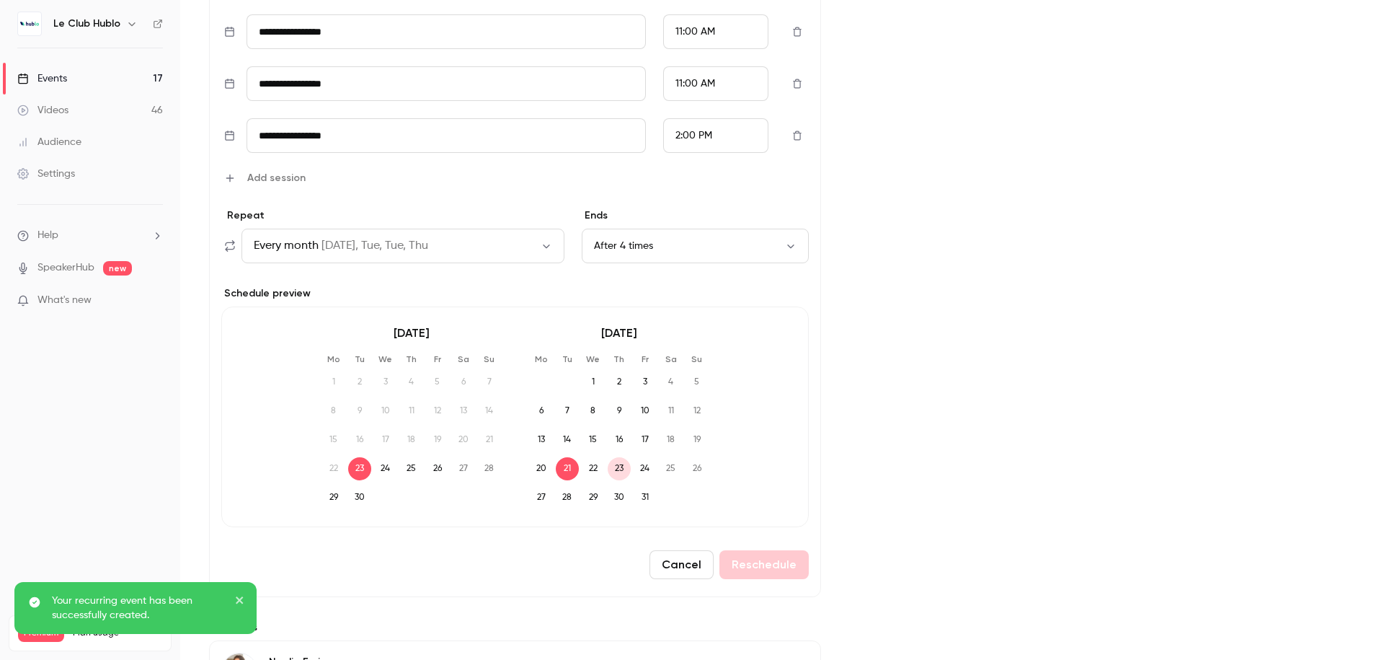
click at [705, 257] on button "After 4 times" at bounding box center [695, 246] width 227 height 35
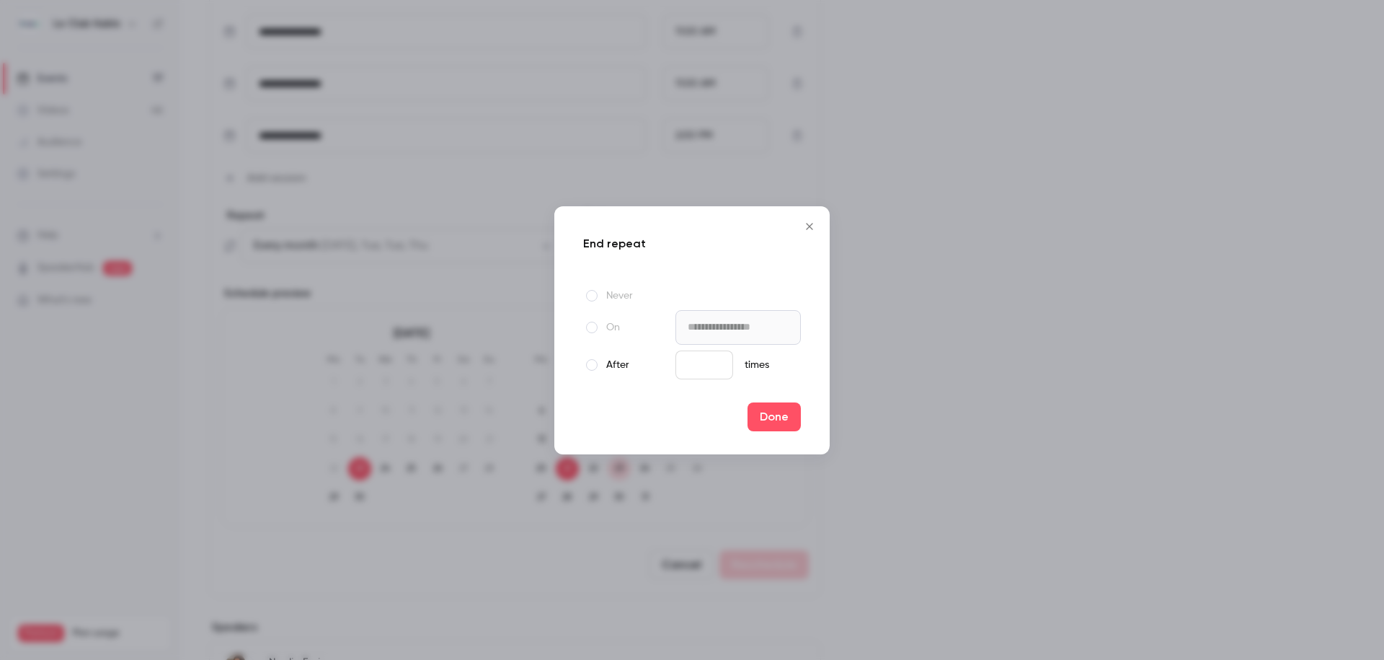
click at [606, 327] on label "On" at bounding box center [626, 327] width 87 height 17
click at [610, 365] on label "After" at bounding box center [626, 364] width 87 height 17
type input "**********"
type input "*"
click at [714, 365] on input "*" at bounding box center [704, 364] width 58 height 29
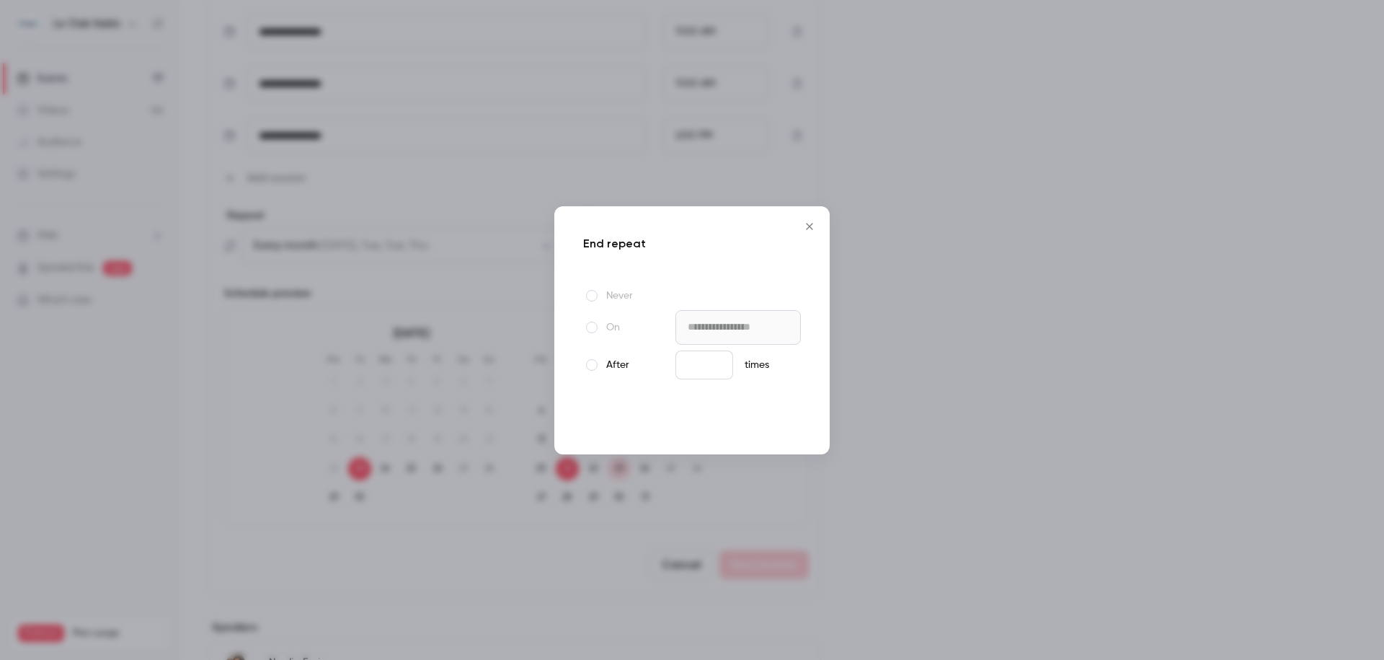
click at [776, 407] on button "Done" at bounding box center [774, 416] width 53 height 29
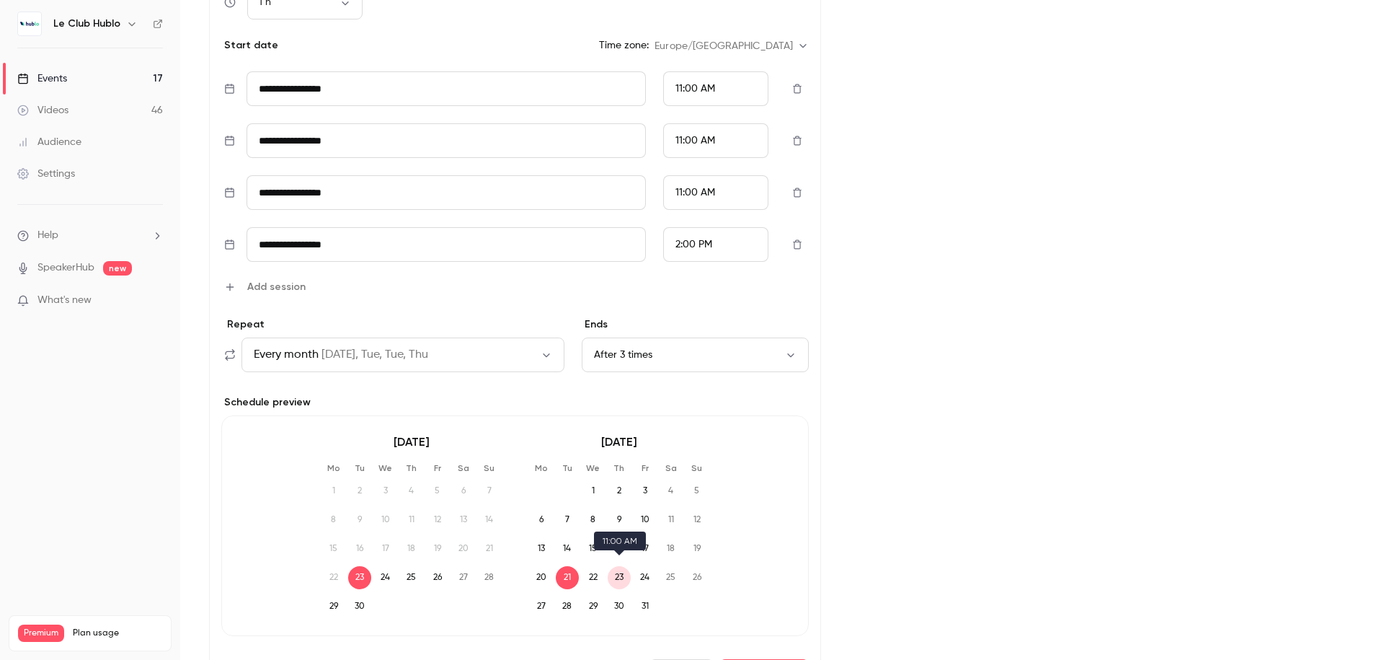
scroll to position [545, 0]
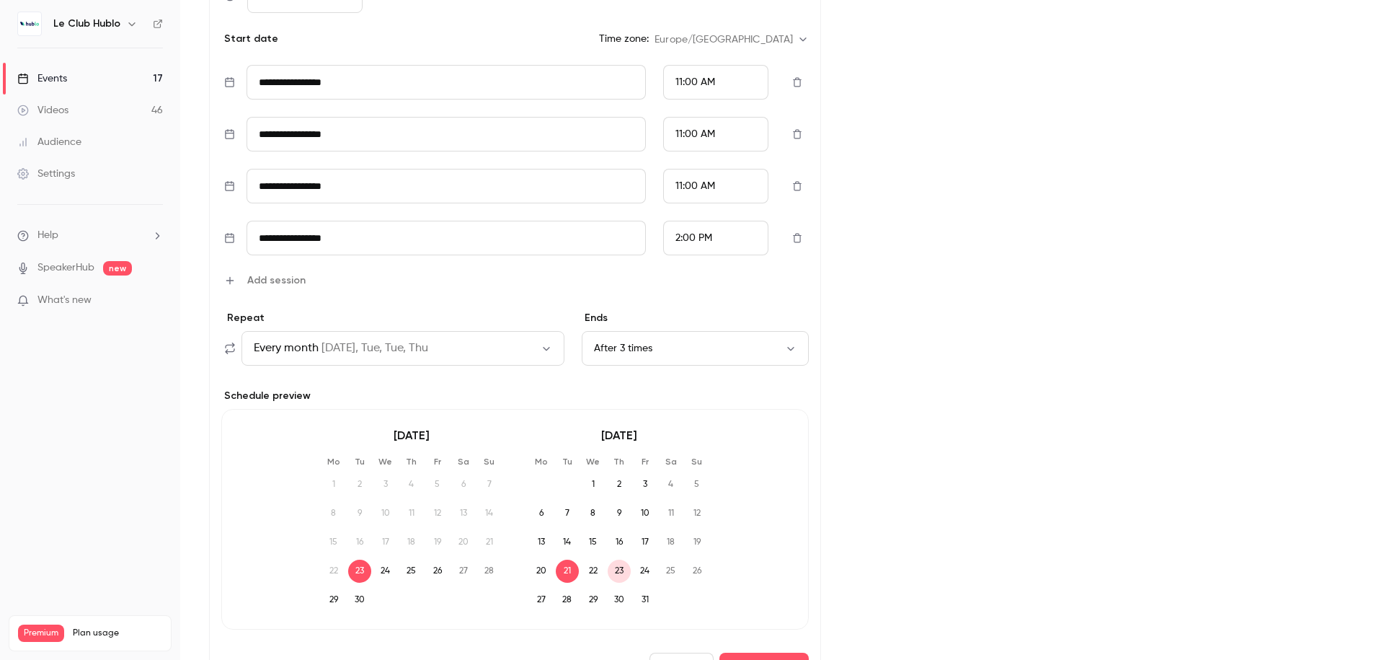
click at [495, 347] on button "Every month on Tue, Tue, Tue, Thu" at bounding box center [402, 348] width 323 height 35
click at [626, 407] on div "Custom" at bounding box center [659, 406] width 165 height 14
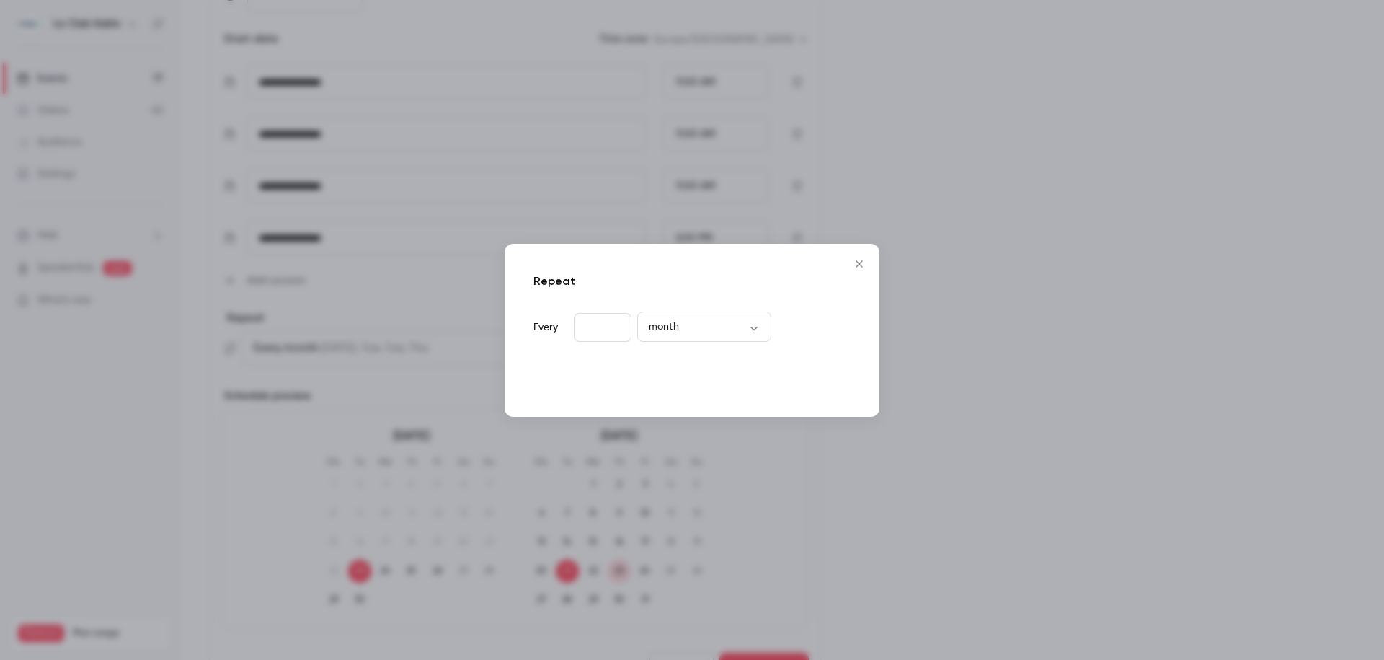
click at [845, 374] on button "Done" at bounding box center [823, 379] width 53 height 29
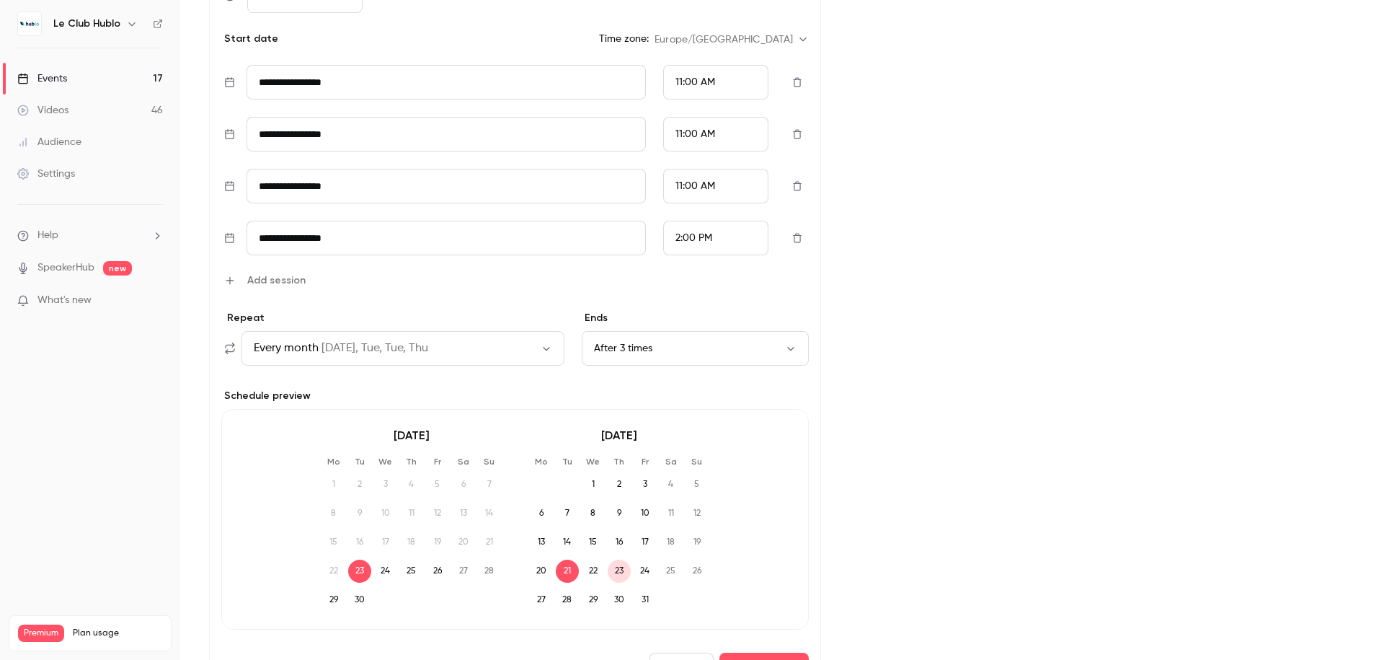
click at [693, 345] on button "After 3 times" at bounding box center [695, 348] width 227 height 35
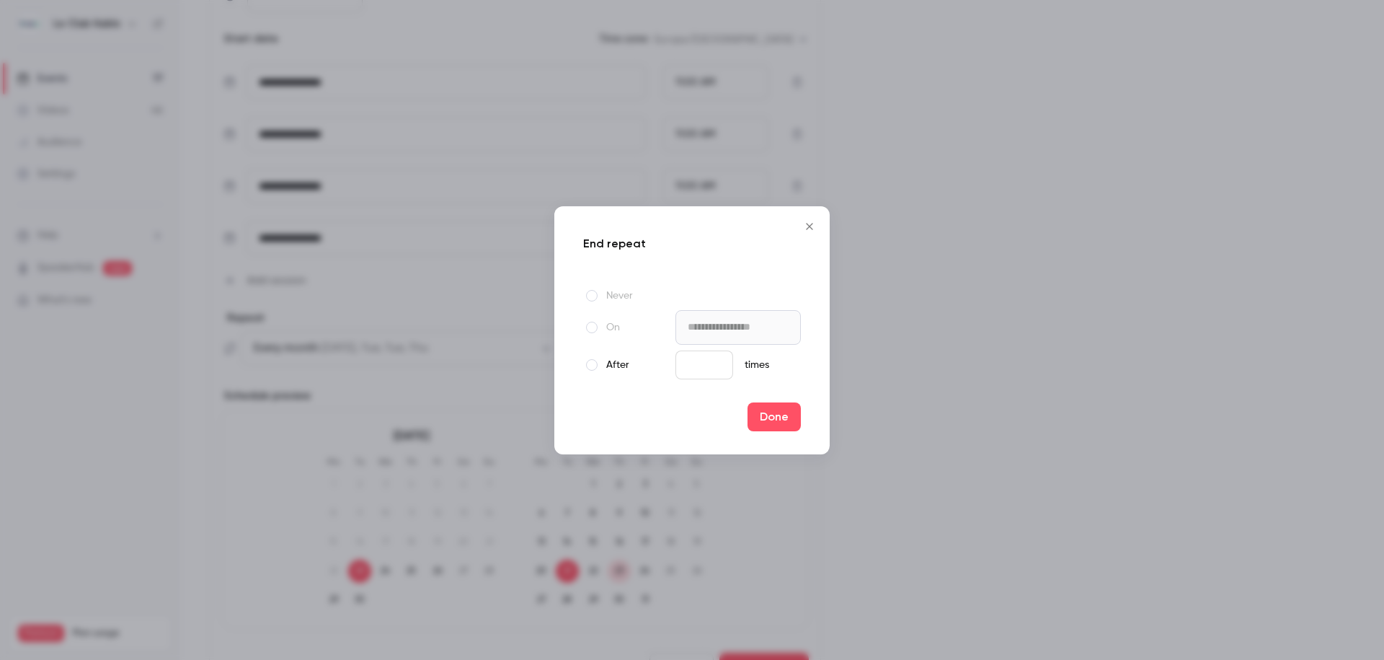
click at [698, 360] on input "*" at bounding box center [704, 364] width 58 height 29
type input "*"
click at [712, 360] on input "*" at bounding box center [704, 364] width 58 height 29
click at [771, 414] on button "Done" at bounding box center [774, 416] width 53 height 29
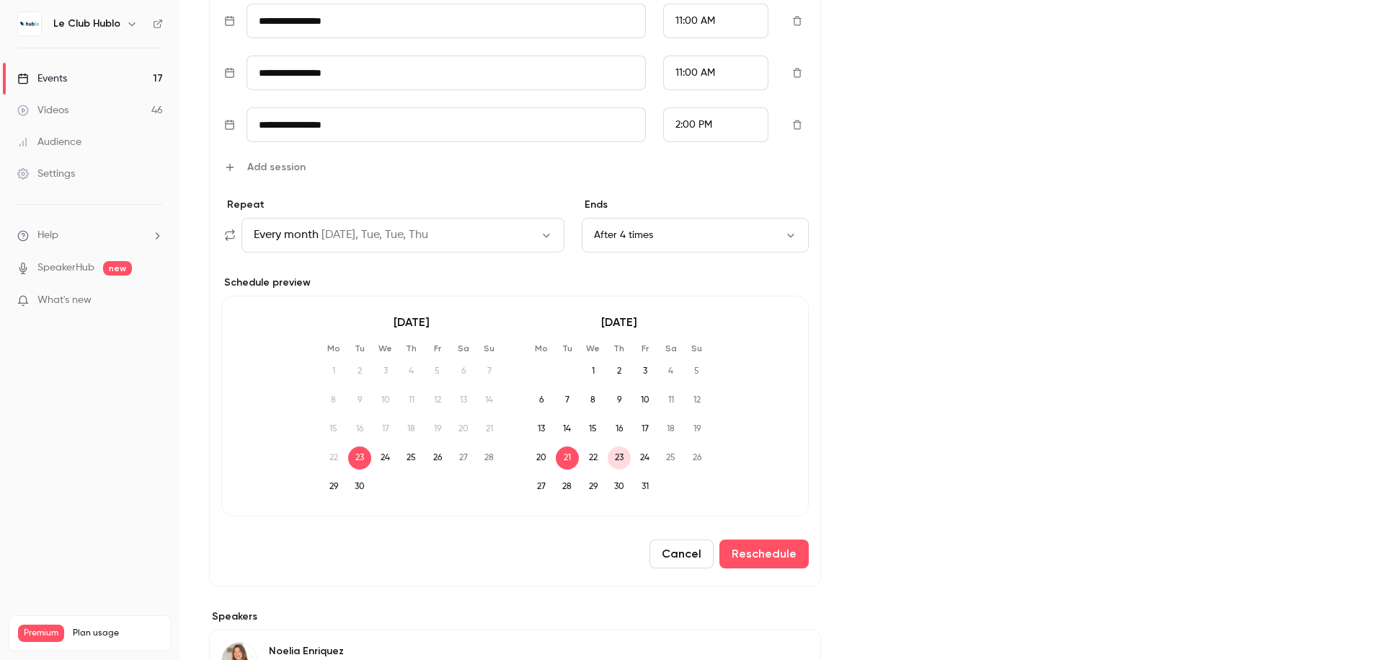
scroll to position [657, 0]
click at [763, 540] on button "Reschedule" at bounding box center [763, 554] width 89 height 29
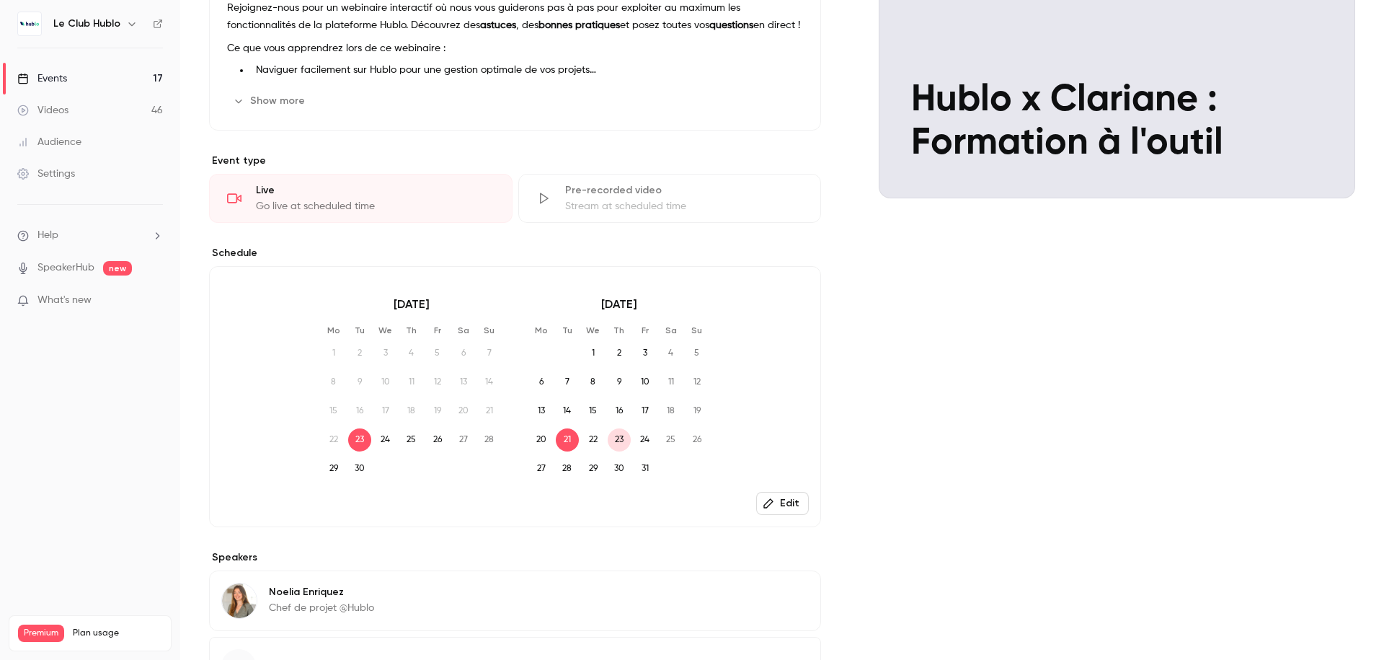
scroll to position [0, 0]
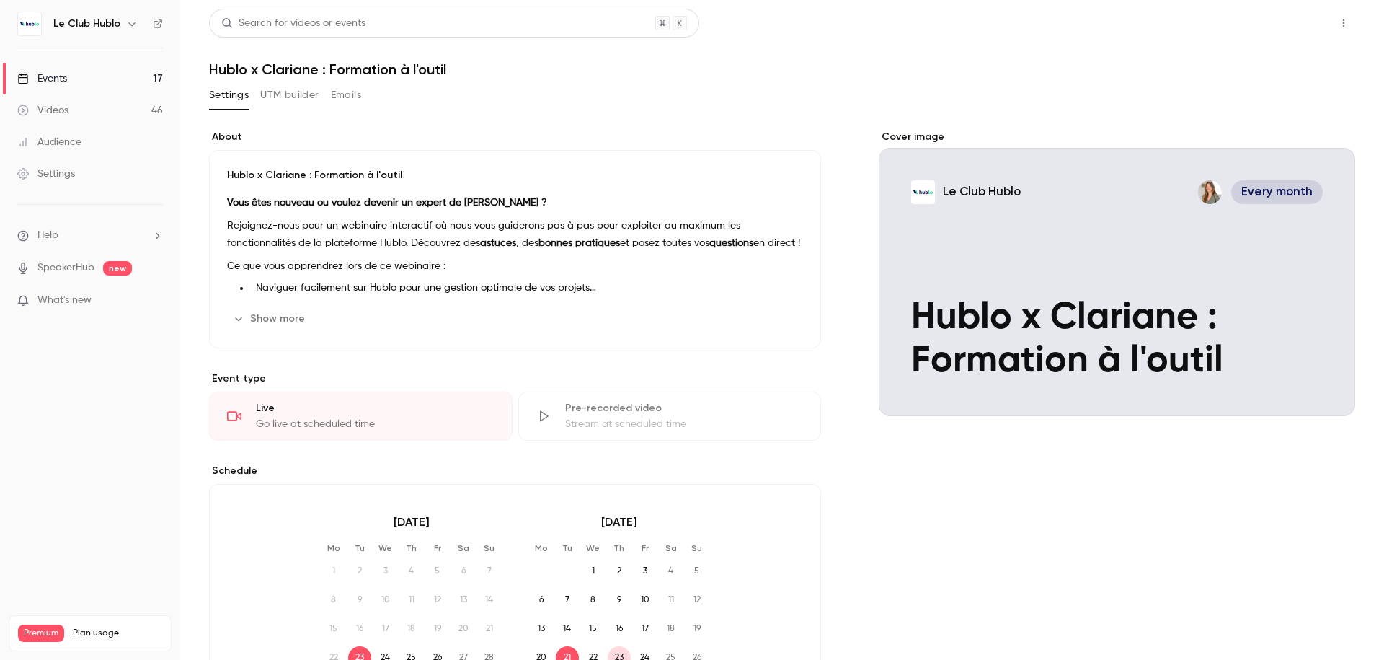
click at [1293, 30] on button "Share" at bounding box center [1292, 23] width 57 height 29
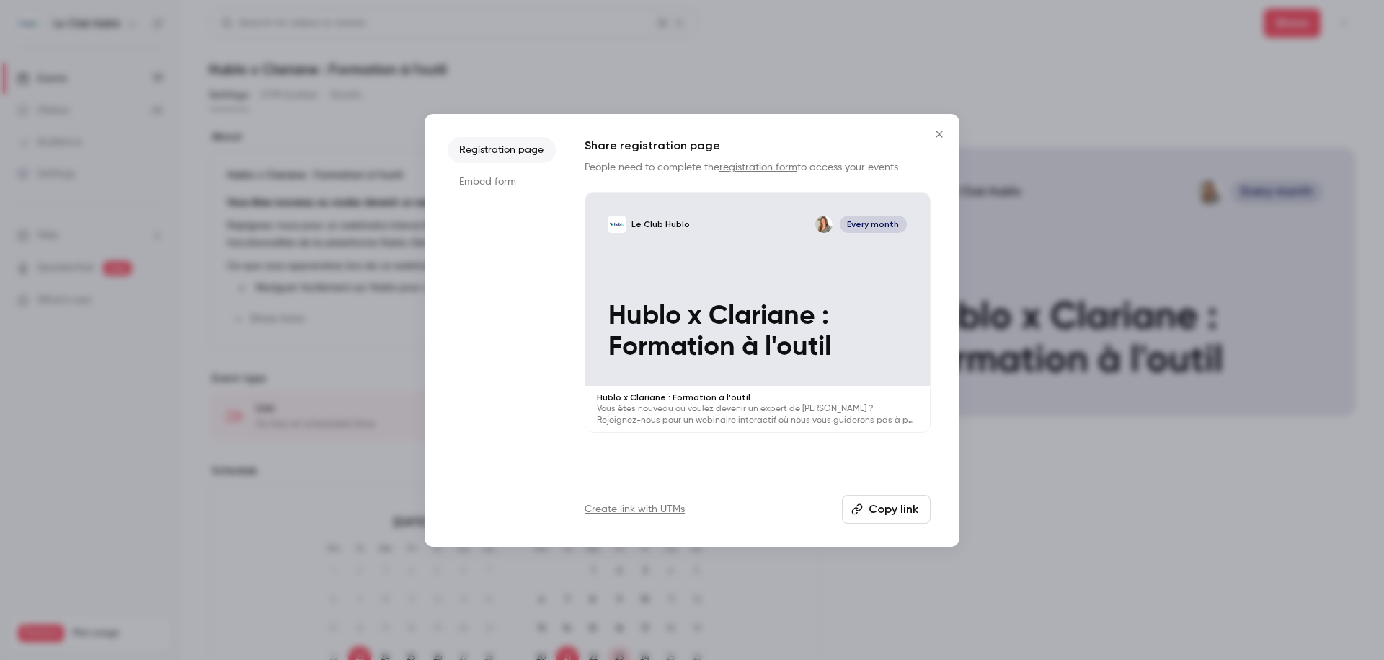
click at [882, 507] on button "Copy link" at bounding box center [886, 509] width 89 height 29
click at [939, 136] on icon "Close" at bounding box center [939, 134] width 17 height 12
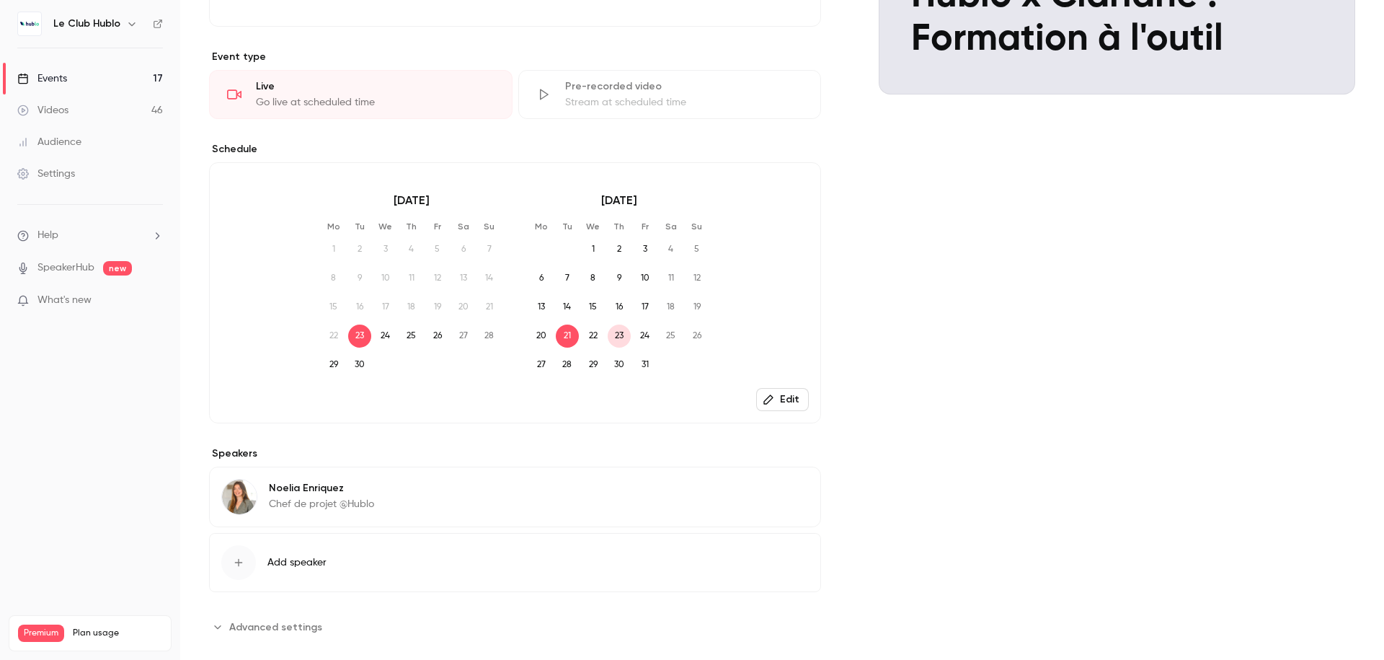
scroll to position [340, 0]
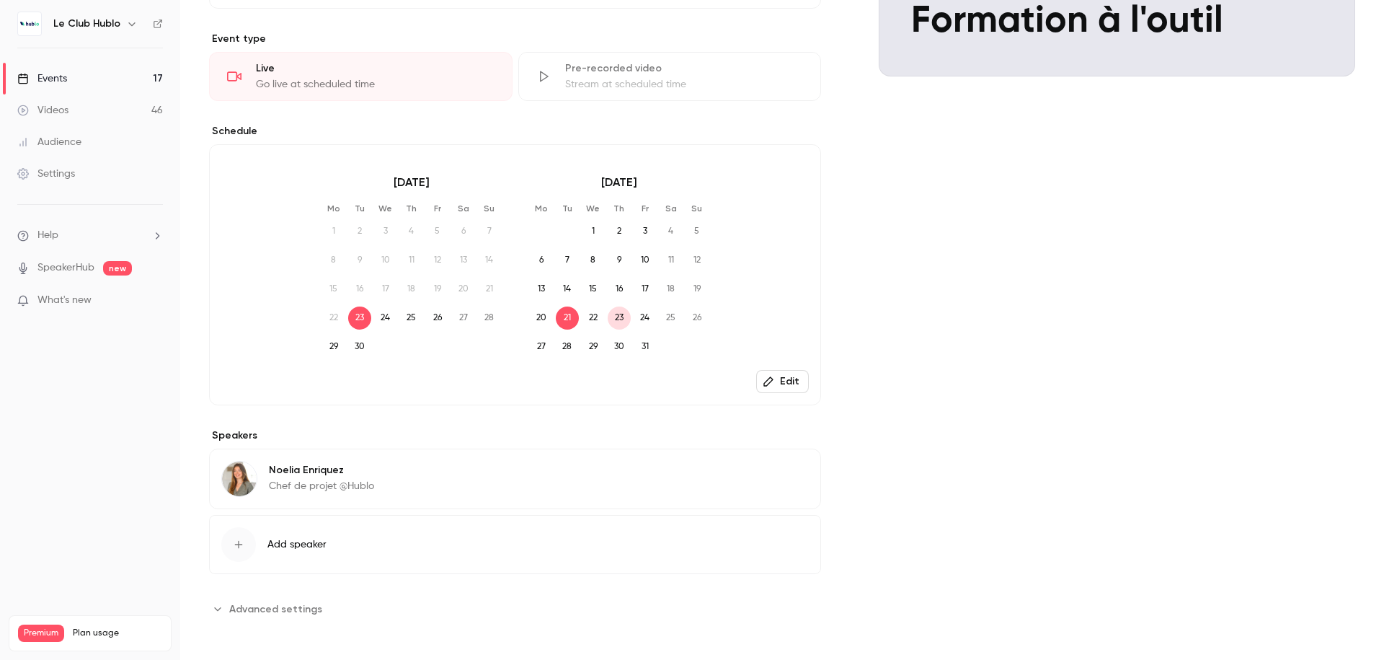
click at [778, 378] on button "Edit" at bounding box center [782, 381] width 53 height 23
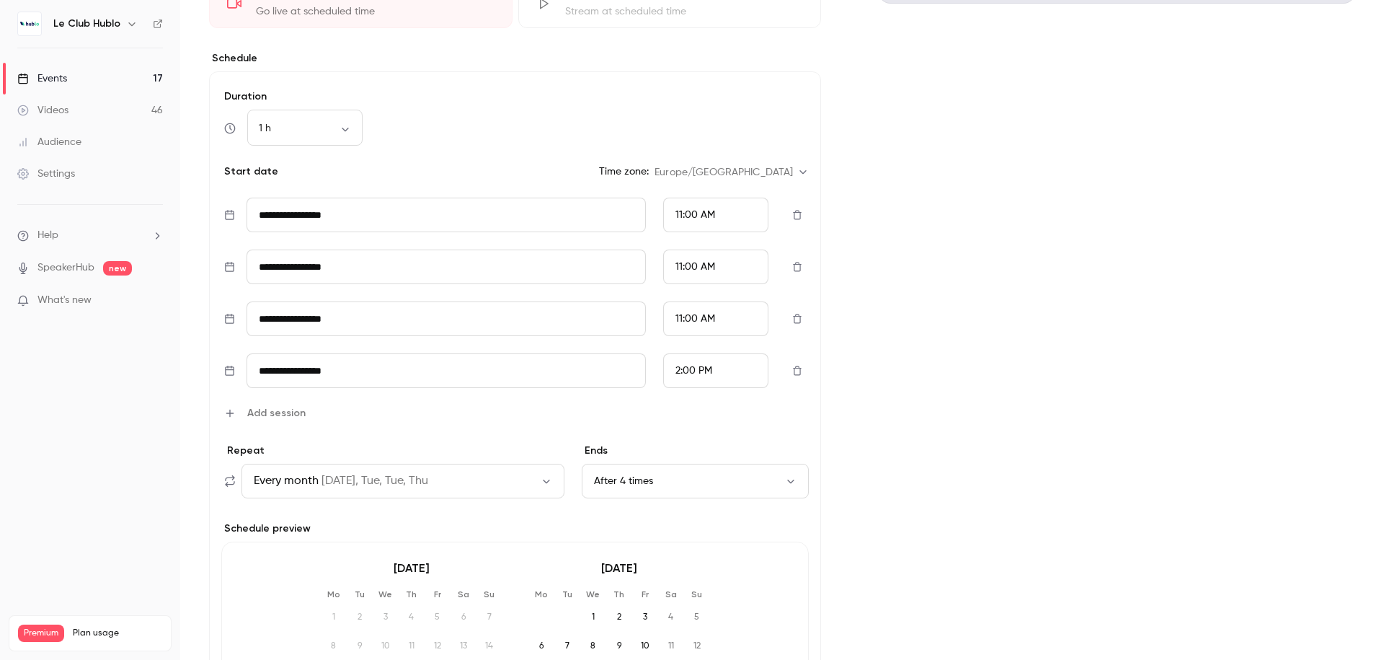
scroll to position [415, 0]
click at [798, 260] on icon "button" at bounding box center [798, 264] width 9 height 9
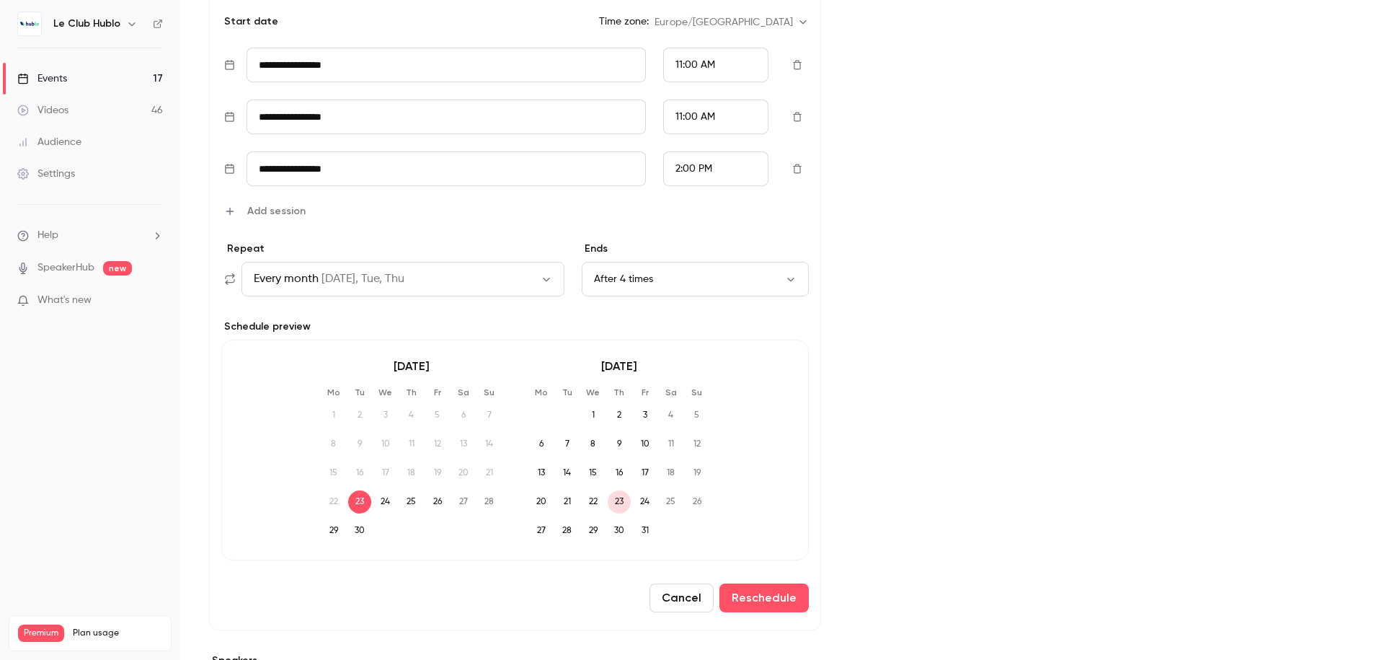
scroll to position [563, 0]
click at [737, 601] on button "Reschedule" at bounding box center [763, 596] width 89 height 29
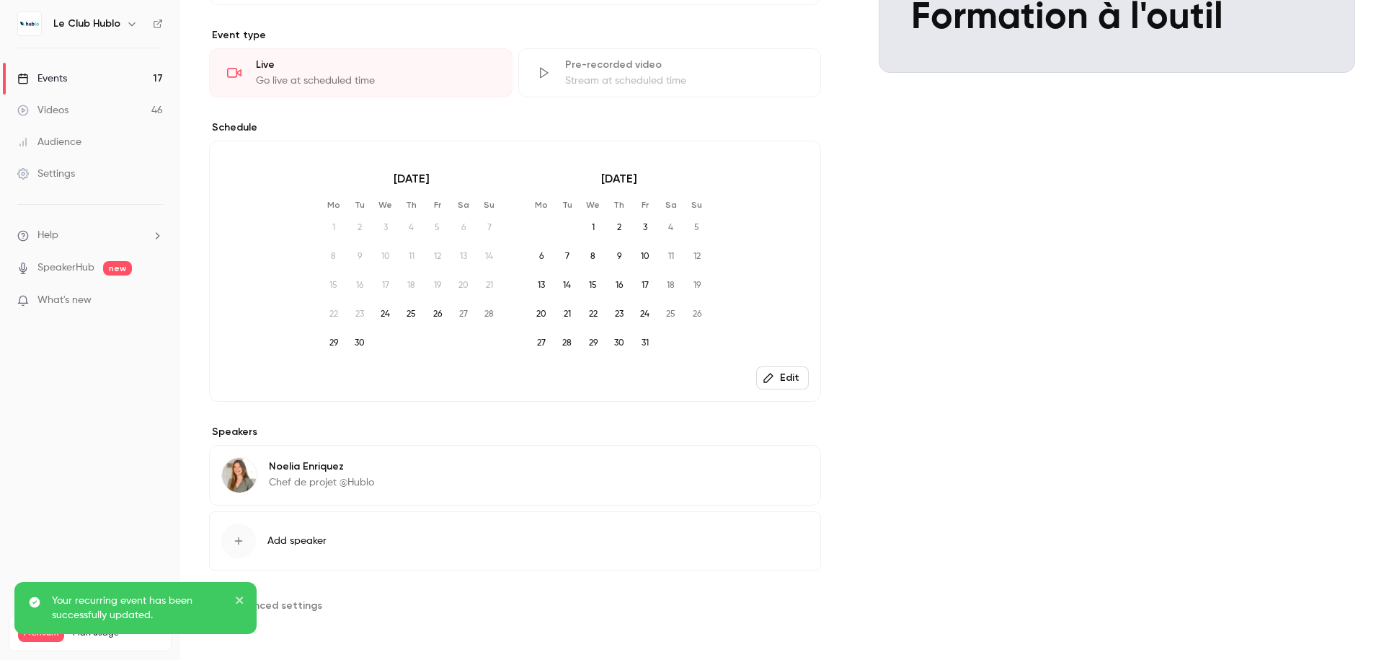
scroll to position [340, 0]
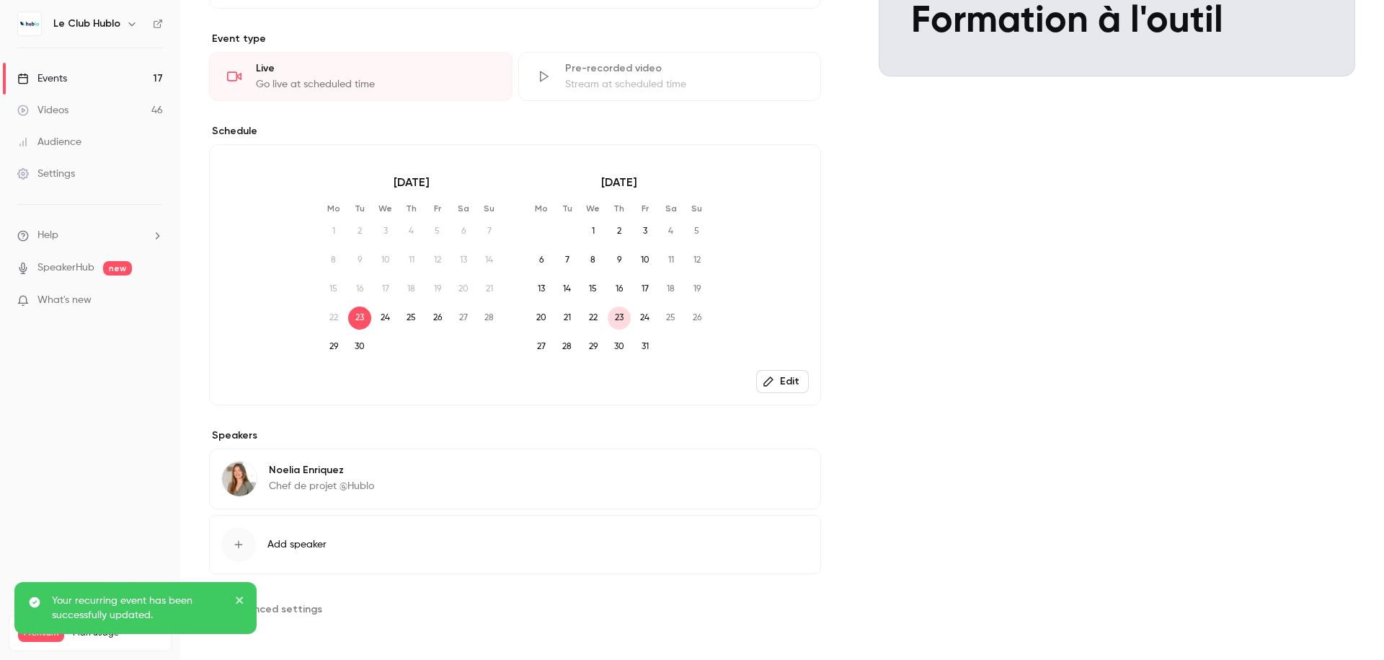
click at [766, 378] on icon "button" at bounding box center [768, 380] width 9 height 9
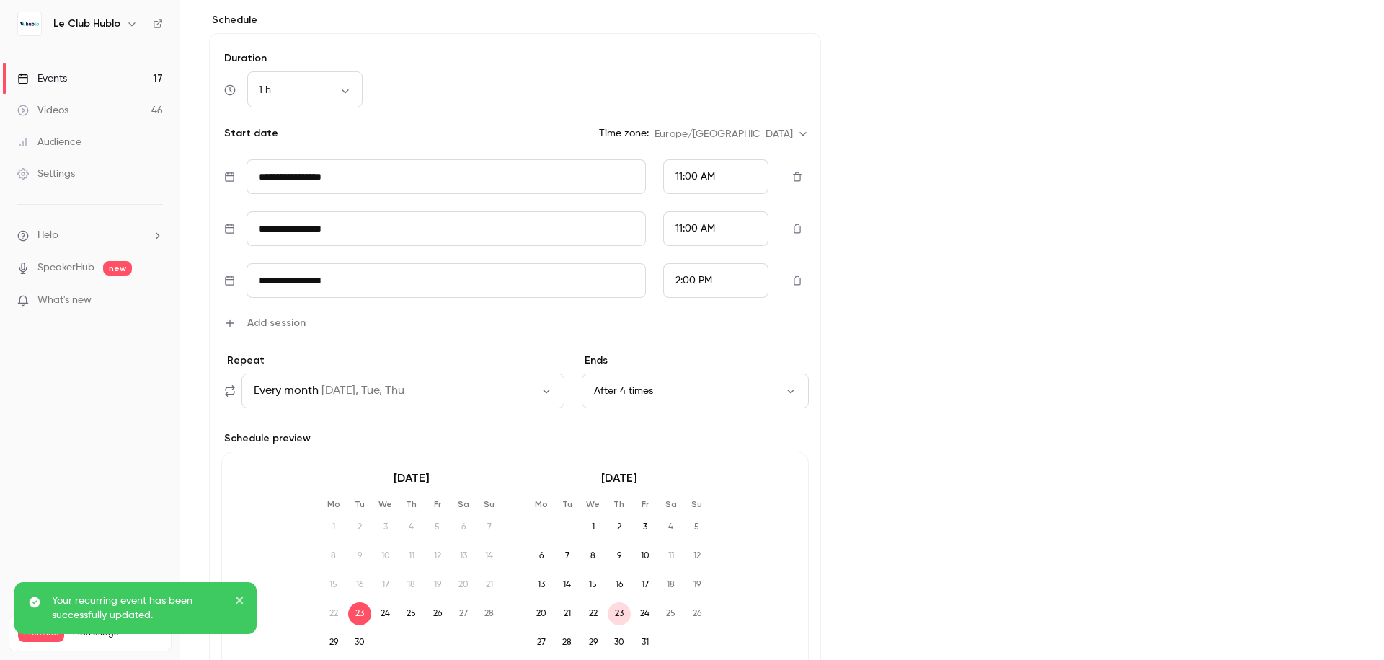
scroll to position [457, 0]
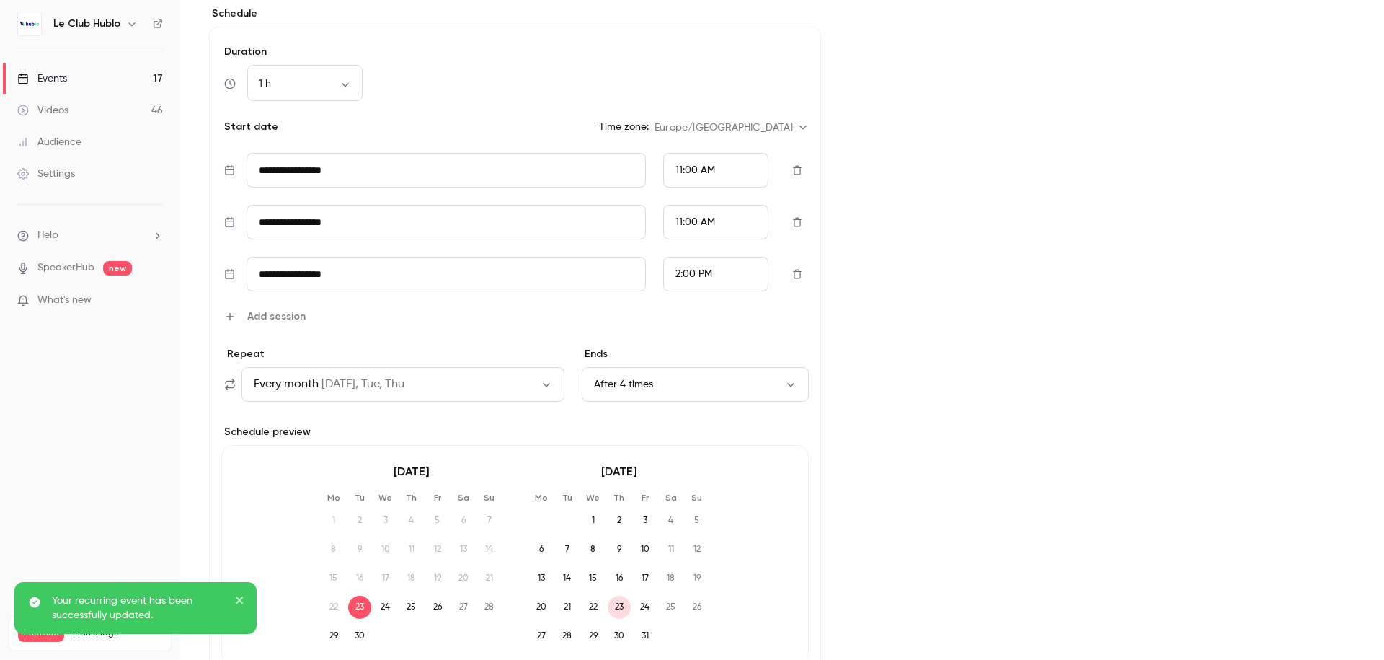
click at [541, 384] on icon "button" at bounding box center [547, 384] width 12 height 12
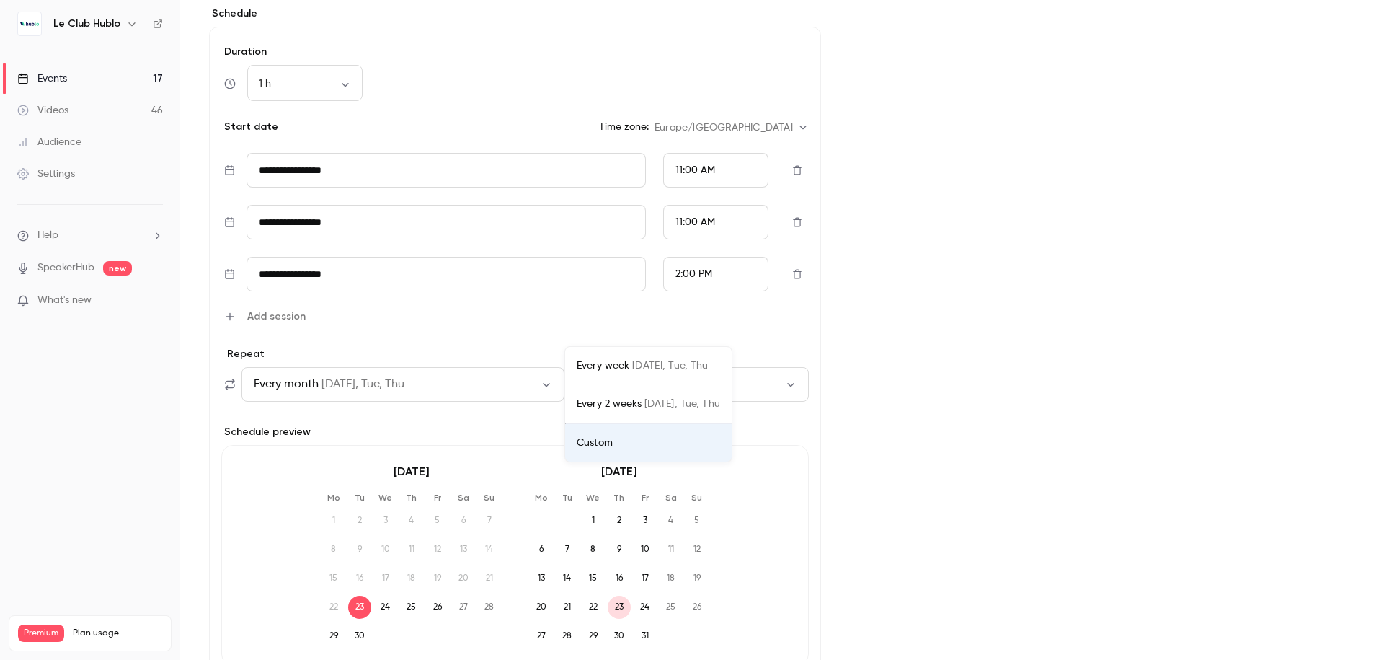
click at [564, 316] on div at bounding box center [692, 330] width 1384 height 660
click at [646, 383] on button "After 4 times" at bounding box center [695, 384] width 227 height 35
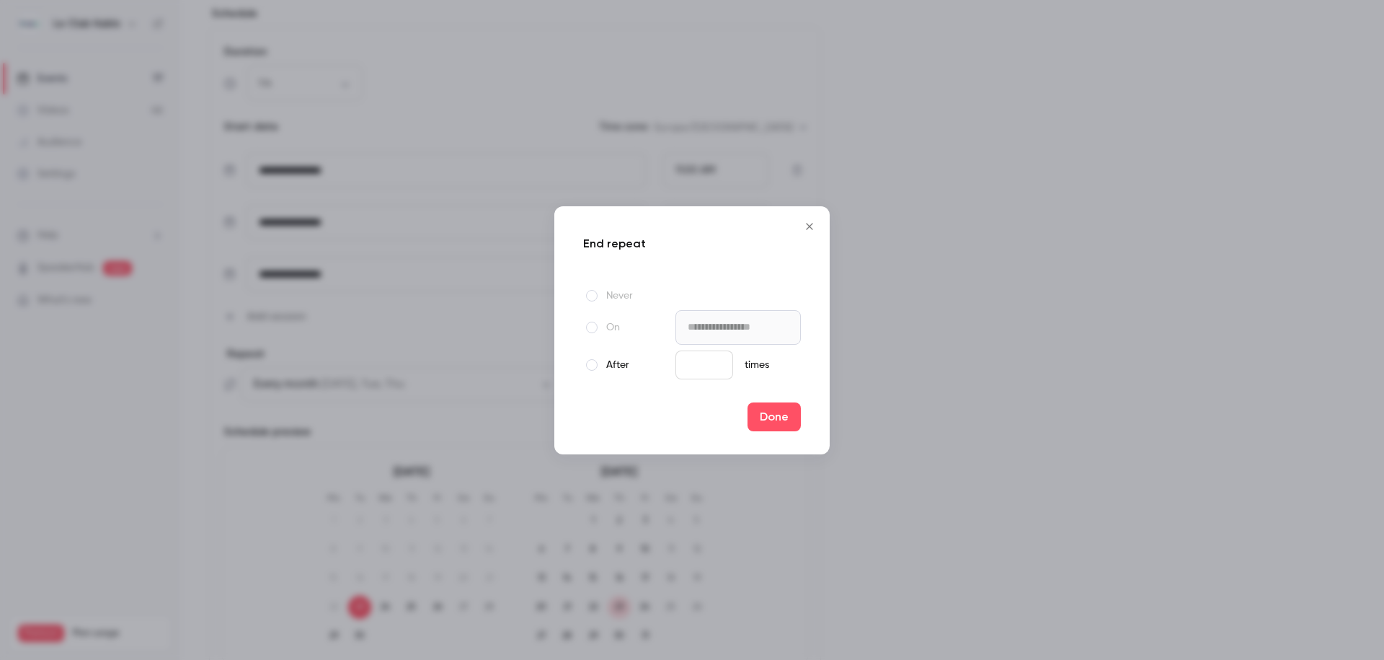
click at [611, 324] on label "On" at bounding box center [626, 327] width 87 height 17
click at [606, 368] on label "After" at bounding box center [626, 364] width 87 height 17
type input "**********"
click at [796, 226] on div "**********" at bounding box center [691, 330] width 275 height 248
click at [811, 226] on icon "Close" at bounding box center [809, 226] width 6 height 6
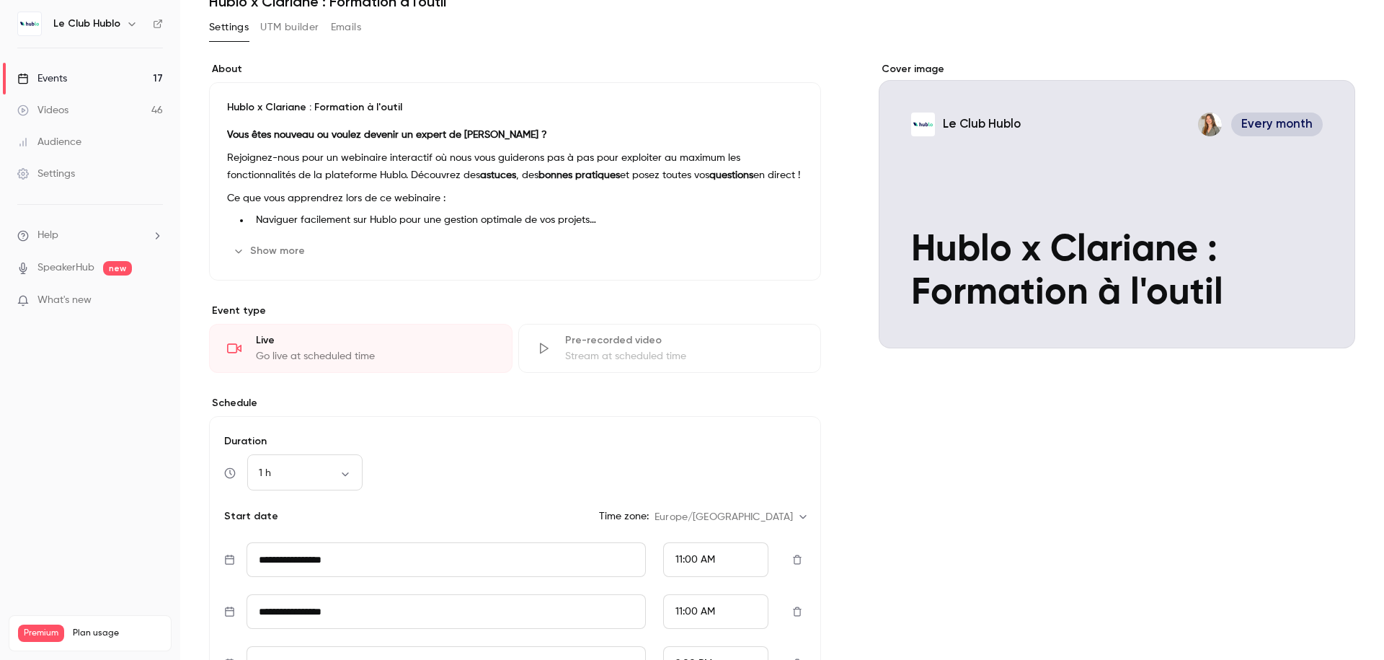
scroll to position [0, 0]
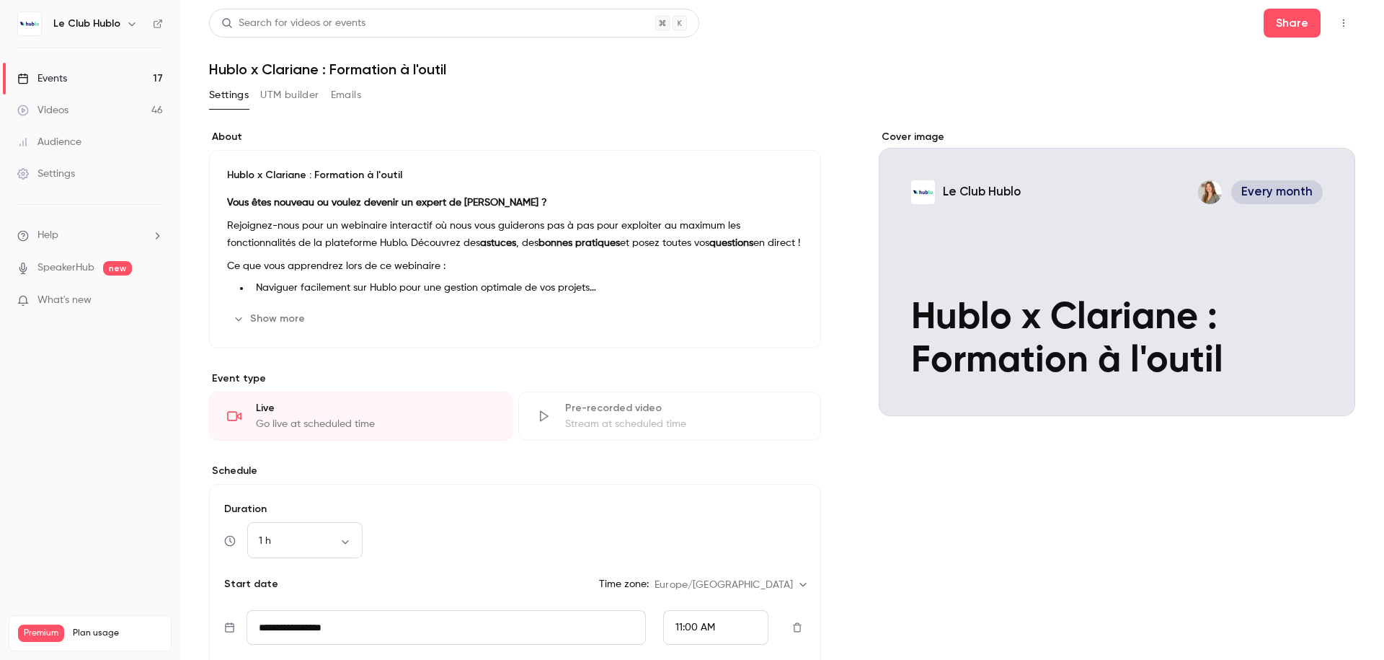
click at [1287, 27] on button "Share" at bounding box center [1292, 23] width 57 height 29
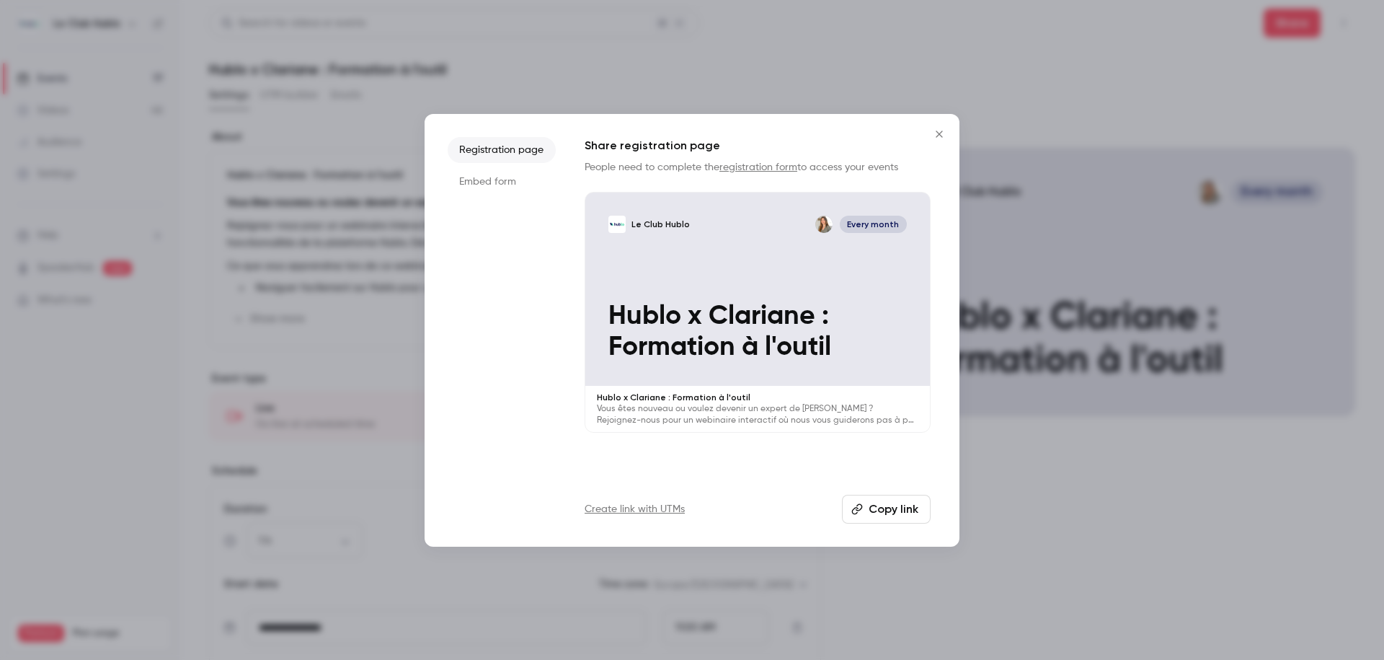
click at [869, 505] on button "Copy link" at bounding box center [886, 509] width 89 height 29
click at [888, 513] on button "Copy link" at bounding box center [886, 509] width 89 height 29
